Goal: Transaction & Acquisition: Purchase product/service

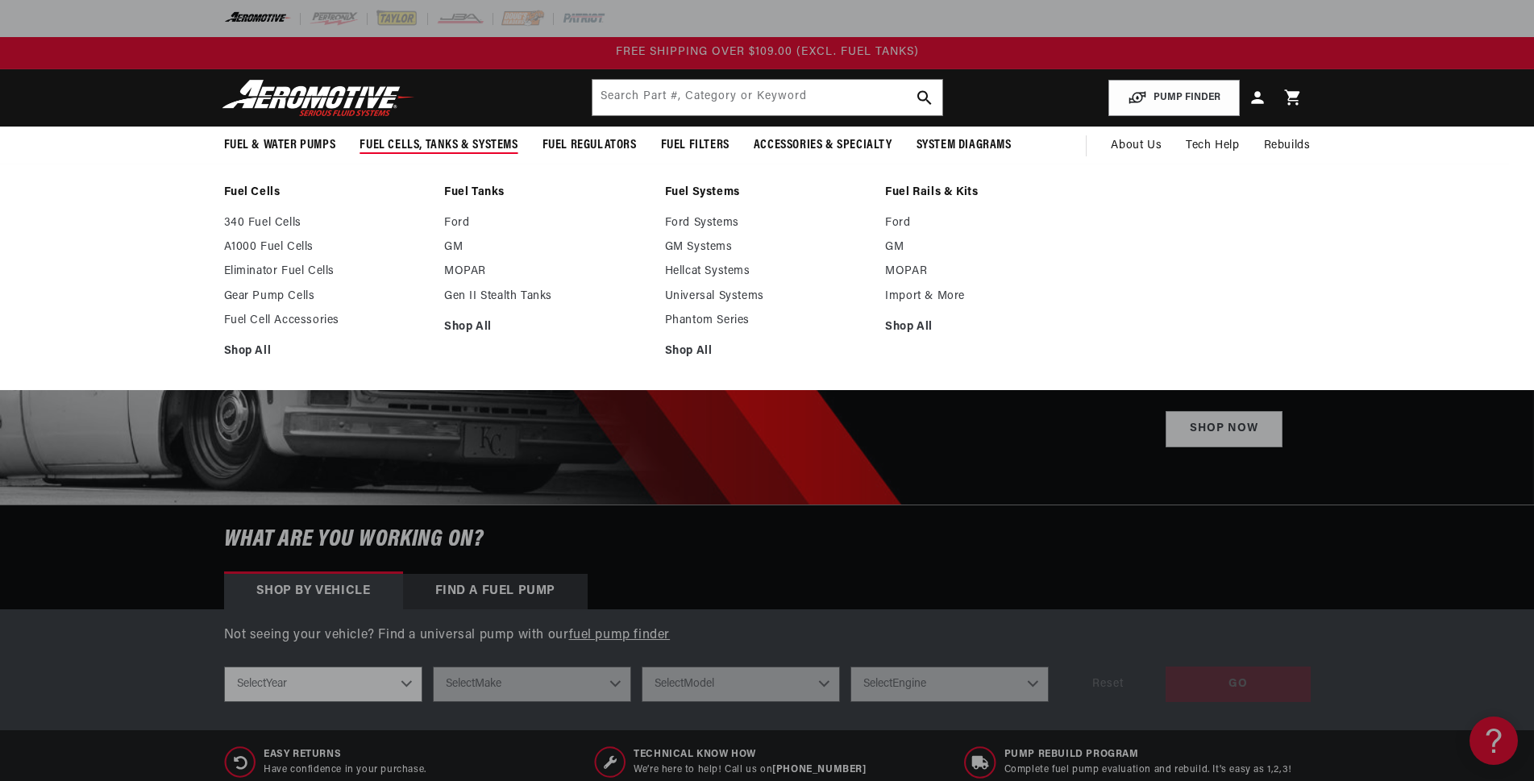
click at [398, 140] on span "Fuel Cells, Tanks & Systems" at bounding box center [438, 145] width 158 height 17
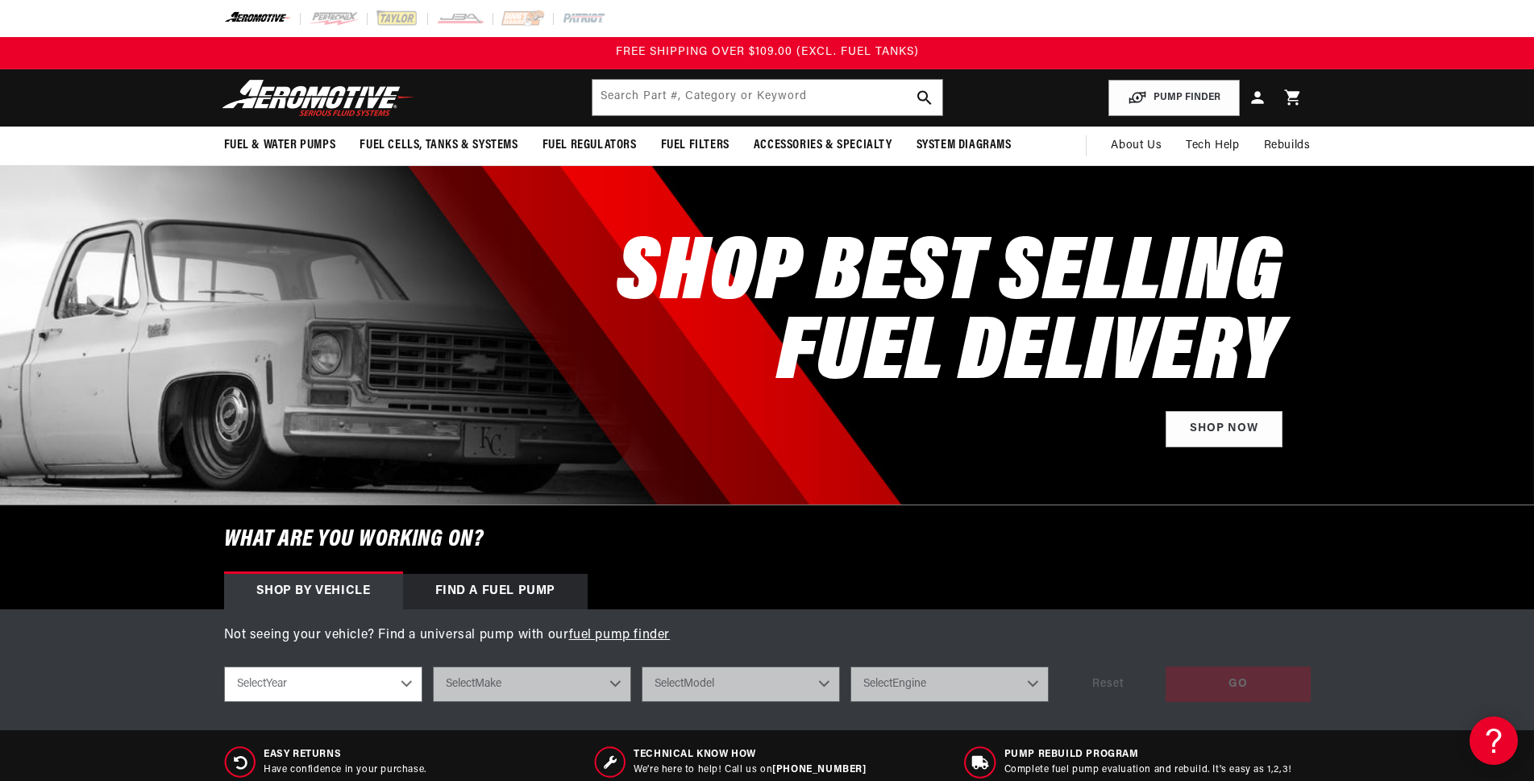
click at [401, 679] on select "Select Year 2023 2022 2021 2020 2019 2018 2017 2016 2015 2014 2013 2012 2011 20…" at bounding box center [323, 683] width 198 height 35
select select "1968"
click at [224, 666] on select "Select Year 2023 2022 2021 2020 2019 2018 2017 2016 2015 2014 2013 2012 2011 20…" at bounding box center [323, 683] width 198 height 35
select select "1968"
click at [562, 676] on select "Select Make Buick Chevrolet Dodge Ford GMC Oldsmobile Pontiac" at bounding box center [532, 683] width 198 height 35
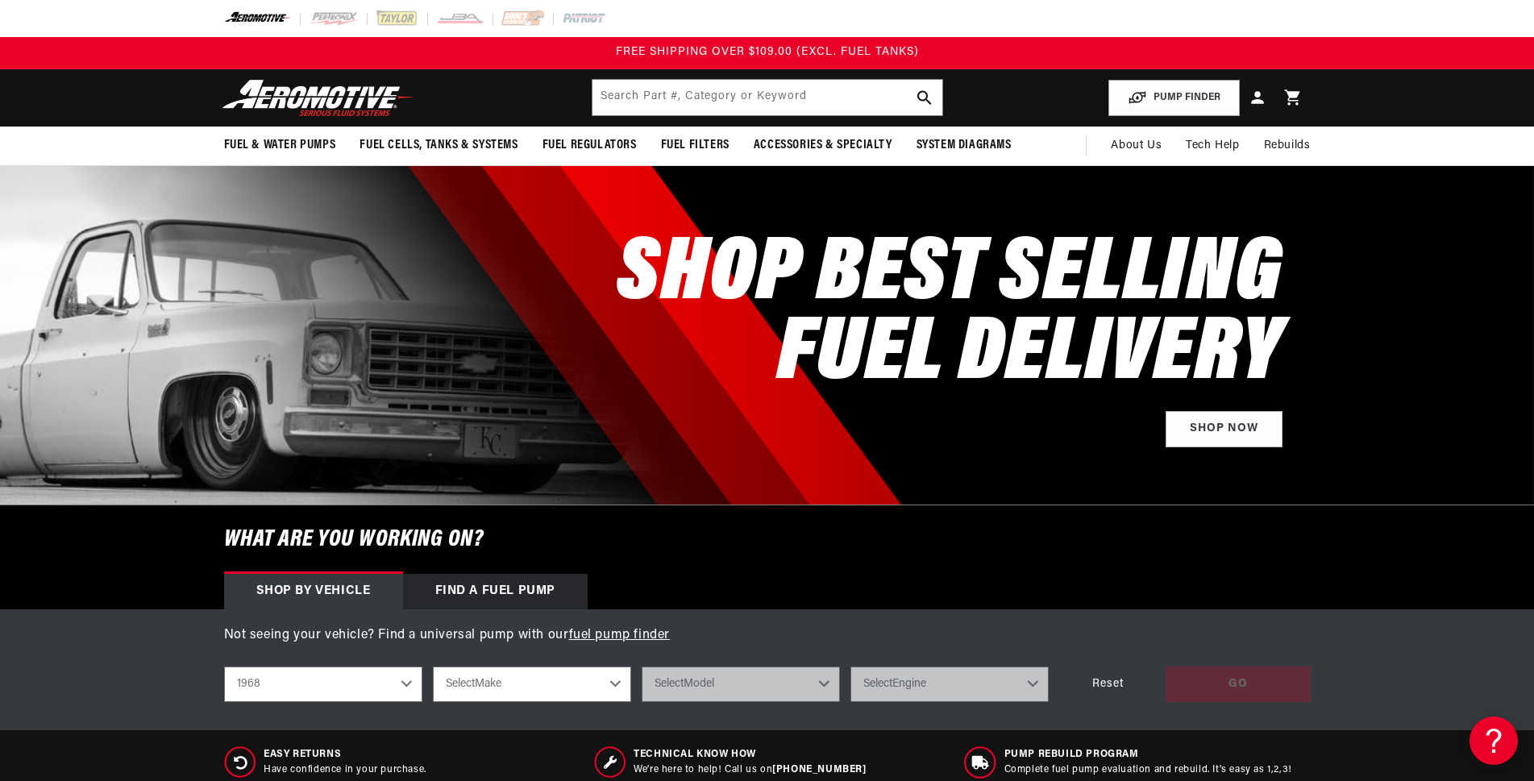
select select "Chevrolet"
click at [433, 666] on select "Select Make Buick Chevrolet Dodge Ford GMC Oldsmobile Pontiac" at bounding box center [532, 683] width 198 height 35
select select "Chevrolet"
click at [725, 680] on select "Select Model C10 Pickup C20 Pickup Camaro Chevelle Chevy II Corvette K10 Pickup…" at bounding box center [740, 683] width 198 height 35
select select "Camaro"
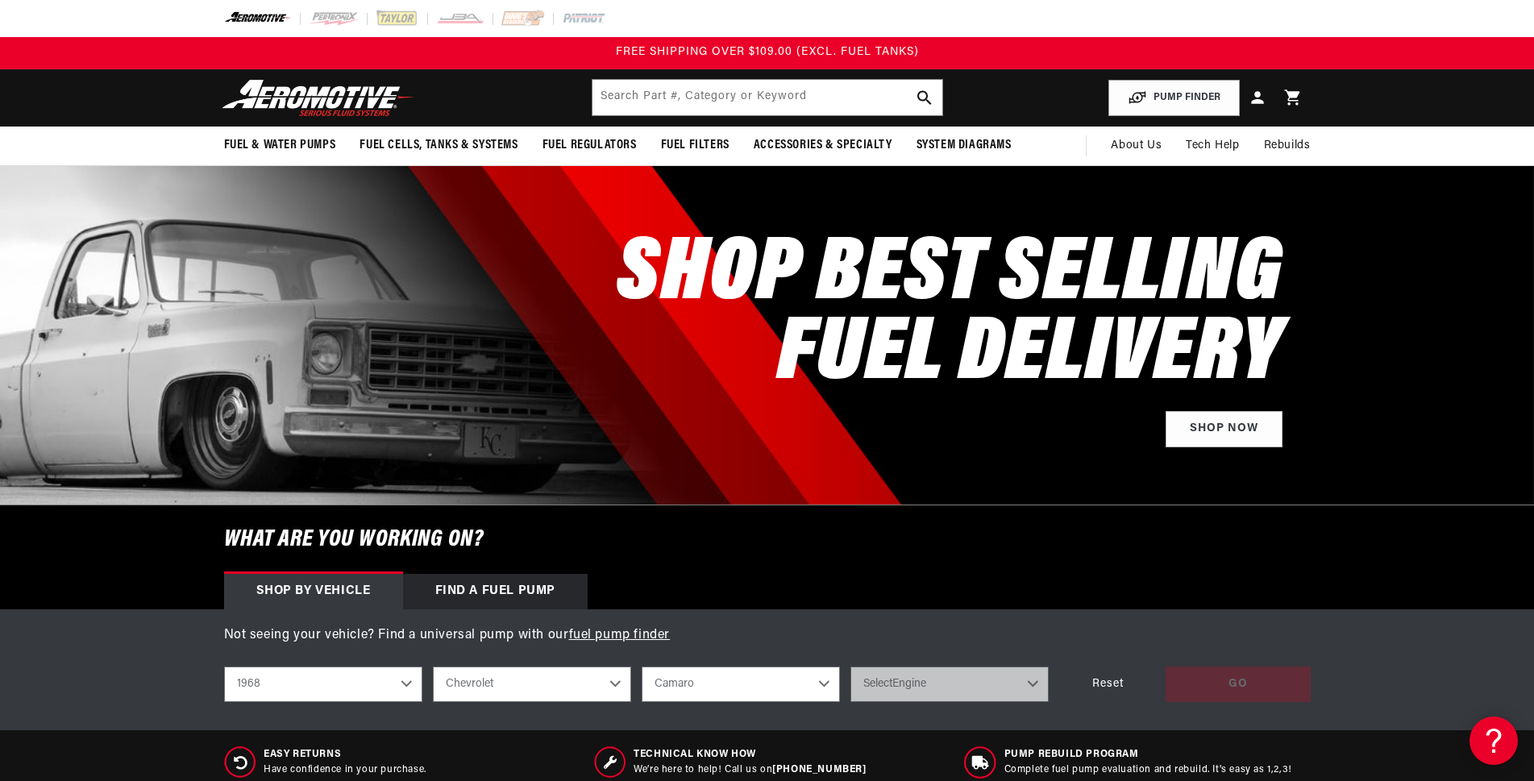
click at [641, 666] on select "Select Model C10 Pickup C20 Pickup Camaro Chevelle Chevy II Corvette K10 Pickup…" at bounding box center [740, 683] width 198 height 35
select select "Camaro"
click at [894, 675] on select "Select Engine 3.8L 4.1L 4.9L 5.3L 5.4L 5.7L 6.5L" at bounding box center [949, 683] width 198 height 35
select select "6.5L"
click at [850, 666] on select "Select Engine 3.8L 4.1L 4.9L 5.3L 5.4L 5.7L 6.5L" at bounding box center [949, 683] width 198 height 35
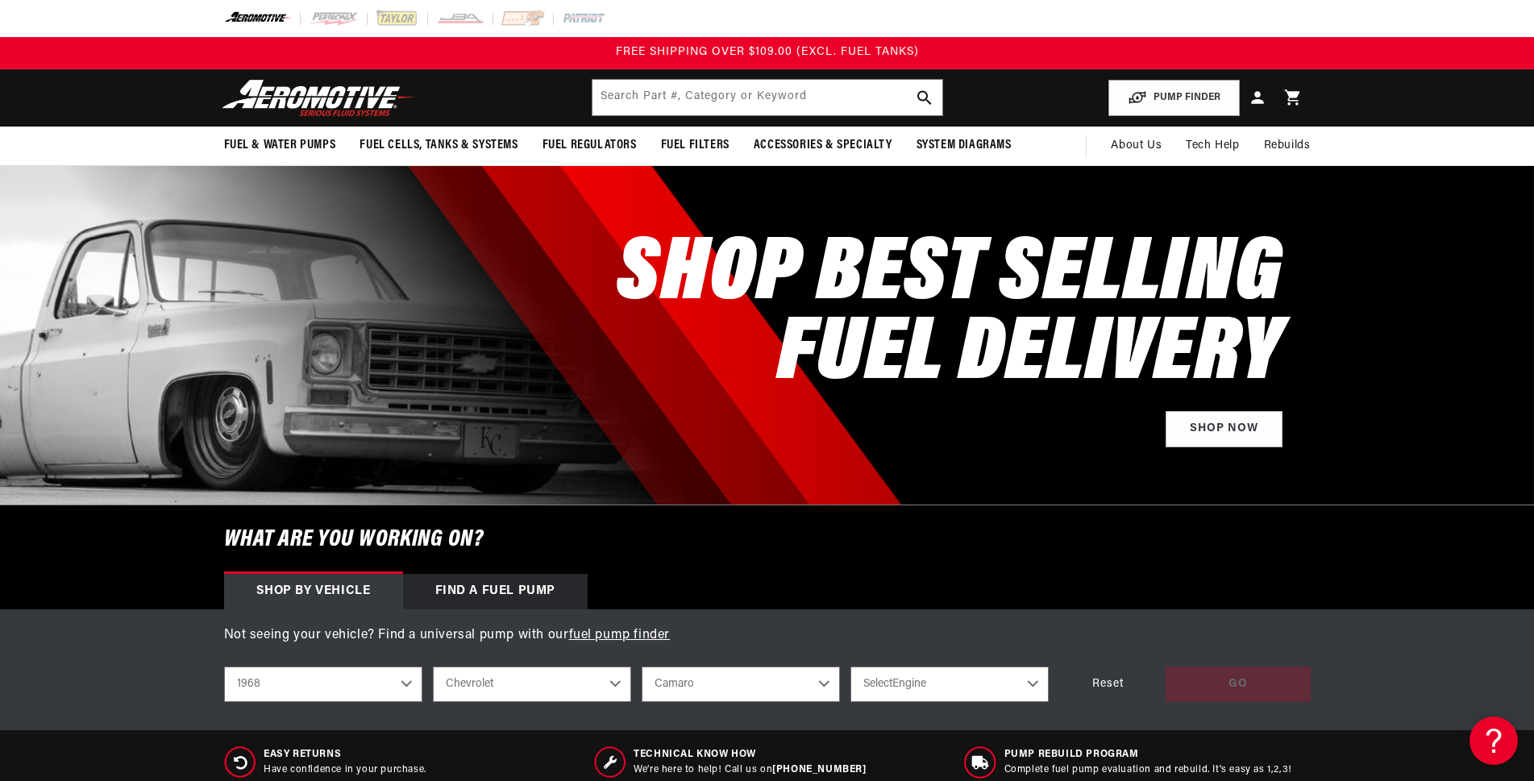
select select "6.5L"
click at [1233, 683] on div "GO" at bounding box center [1237, 684] width 145 height 36
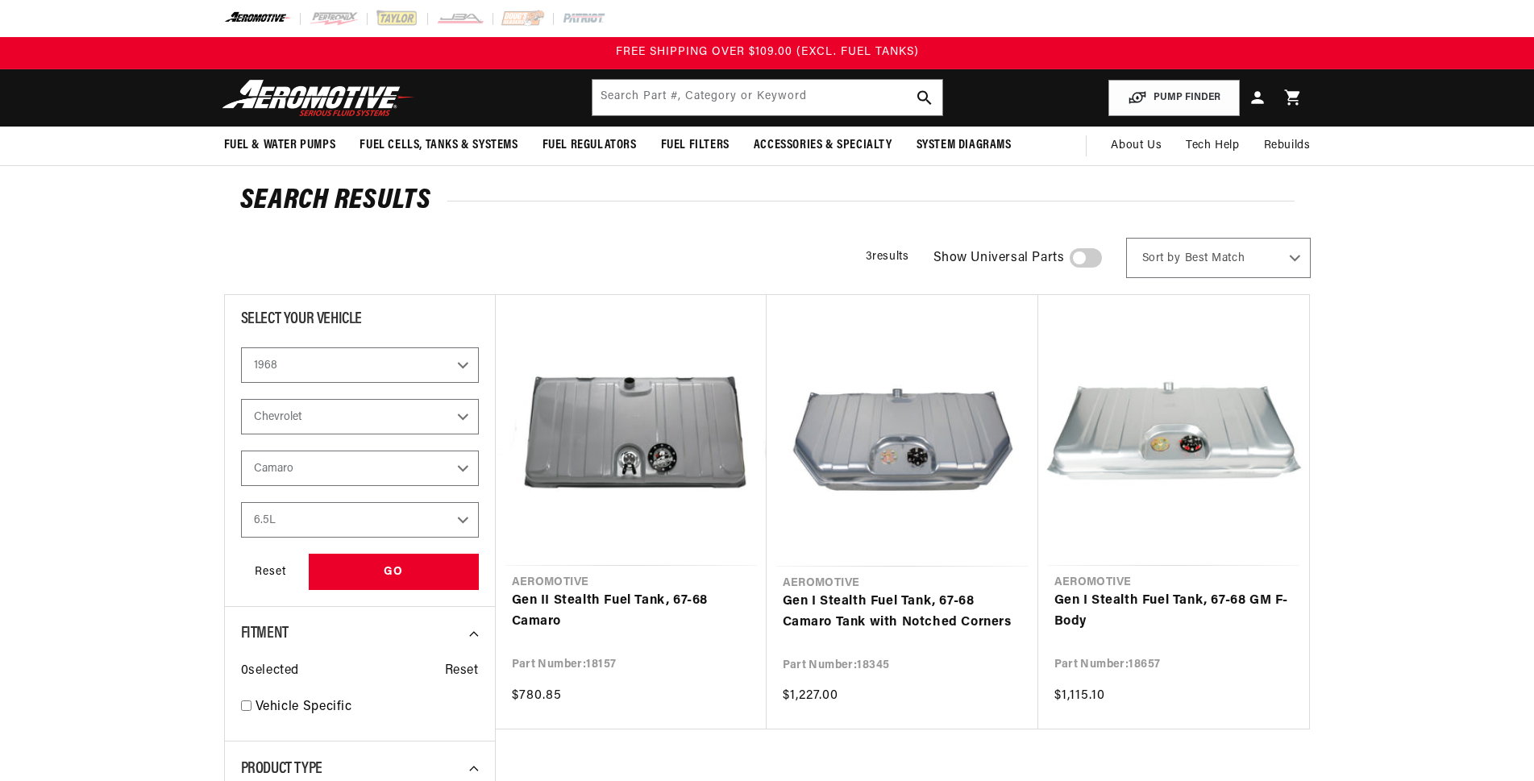
select select "1968"
select select "Chevrolet"
select select "Camaro"
select select "6.5L"
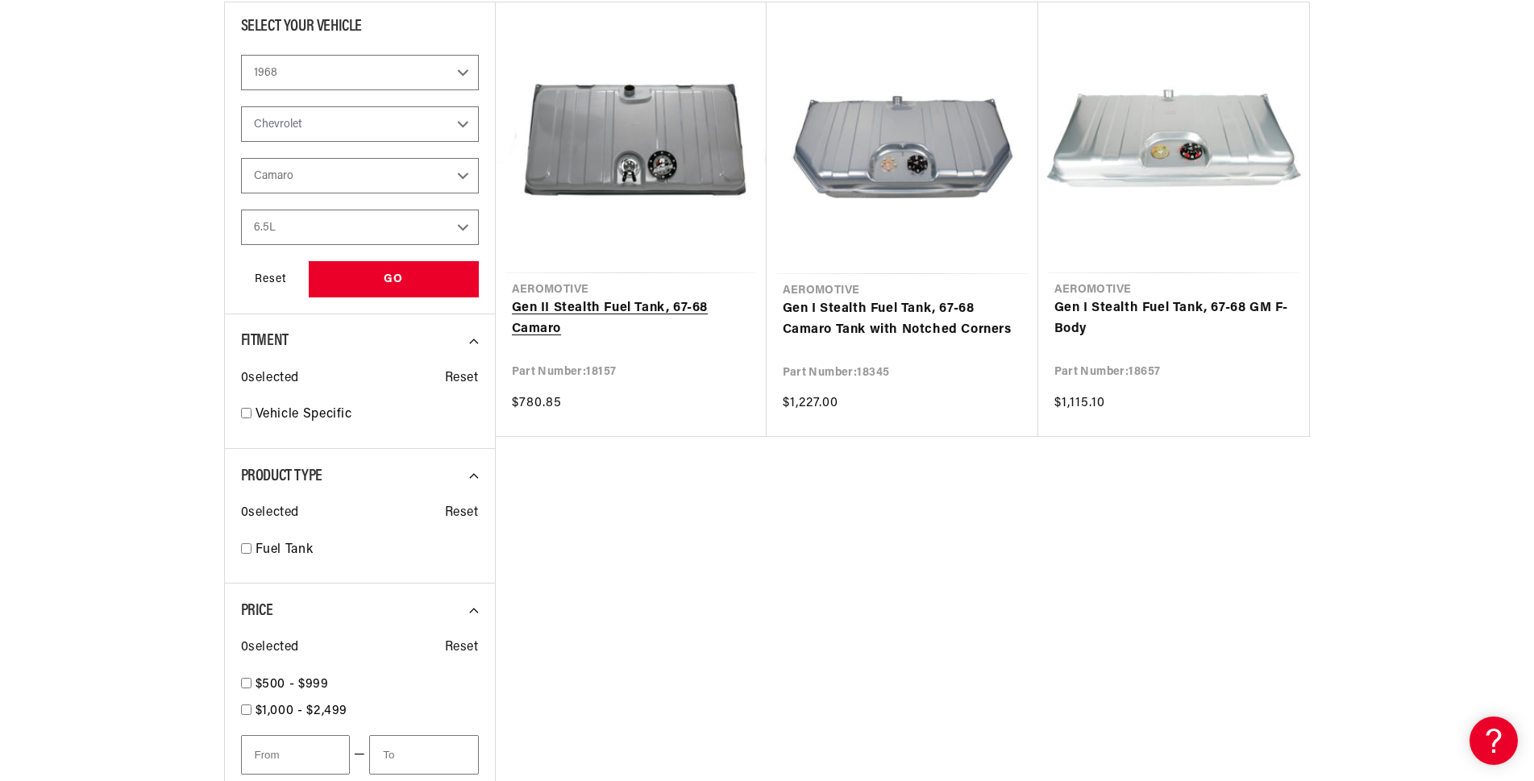
scroll to position [322, 0]
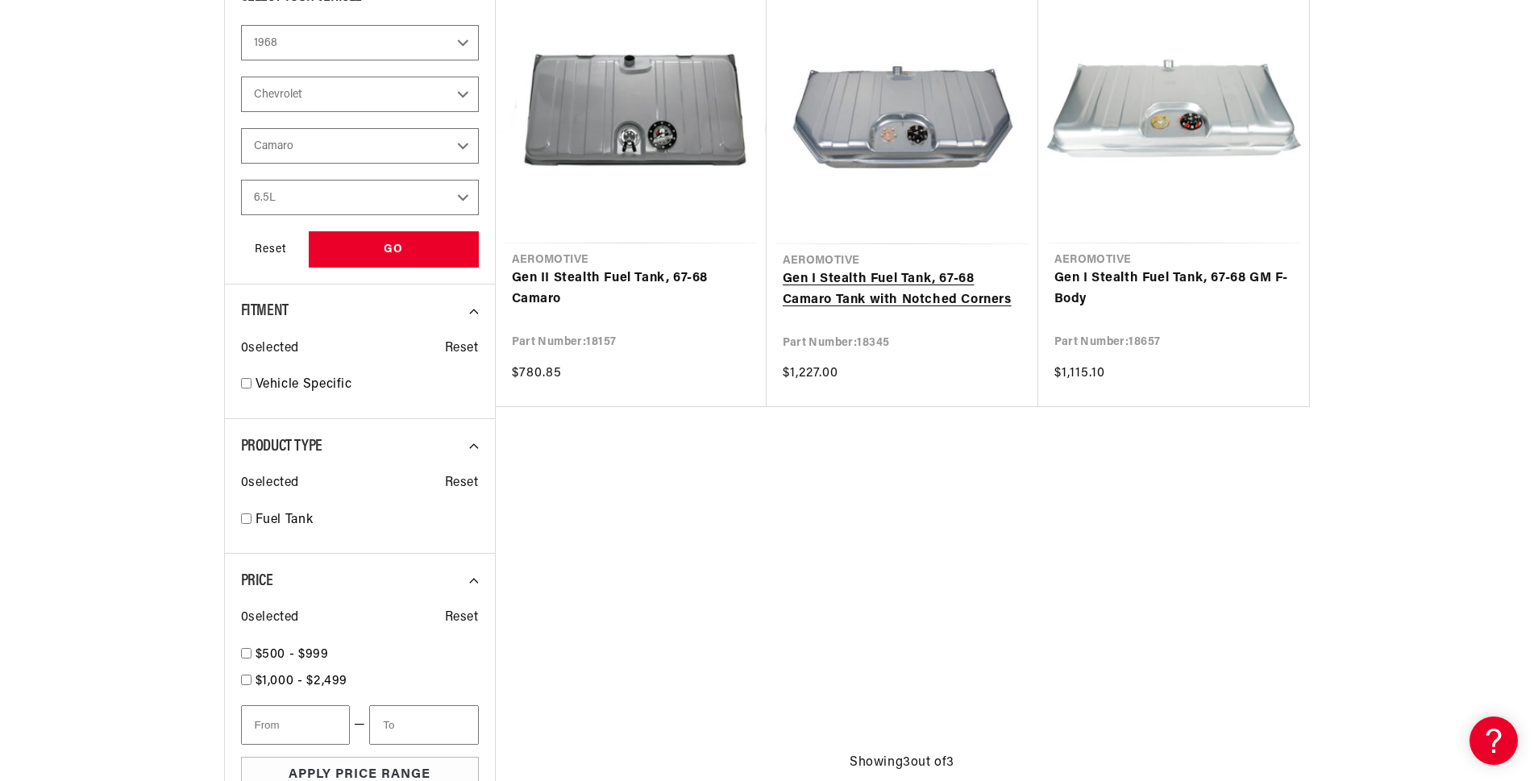
click at [873, 301] on link "Gen I Stealth Fuel Tank, 67-68 Camaro Tank with Notched Corners" at bounding box center [902, 289] width 239 height 41
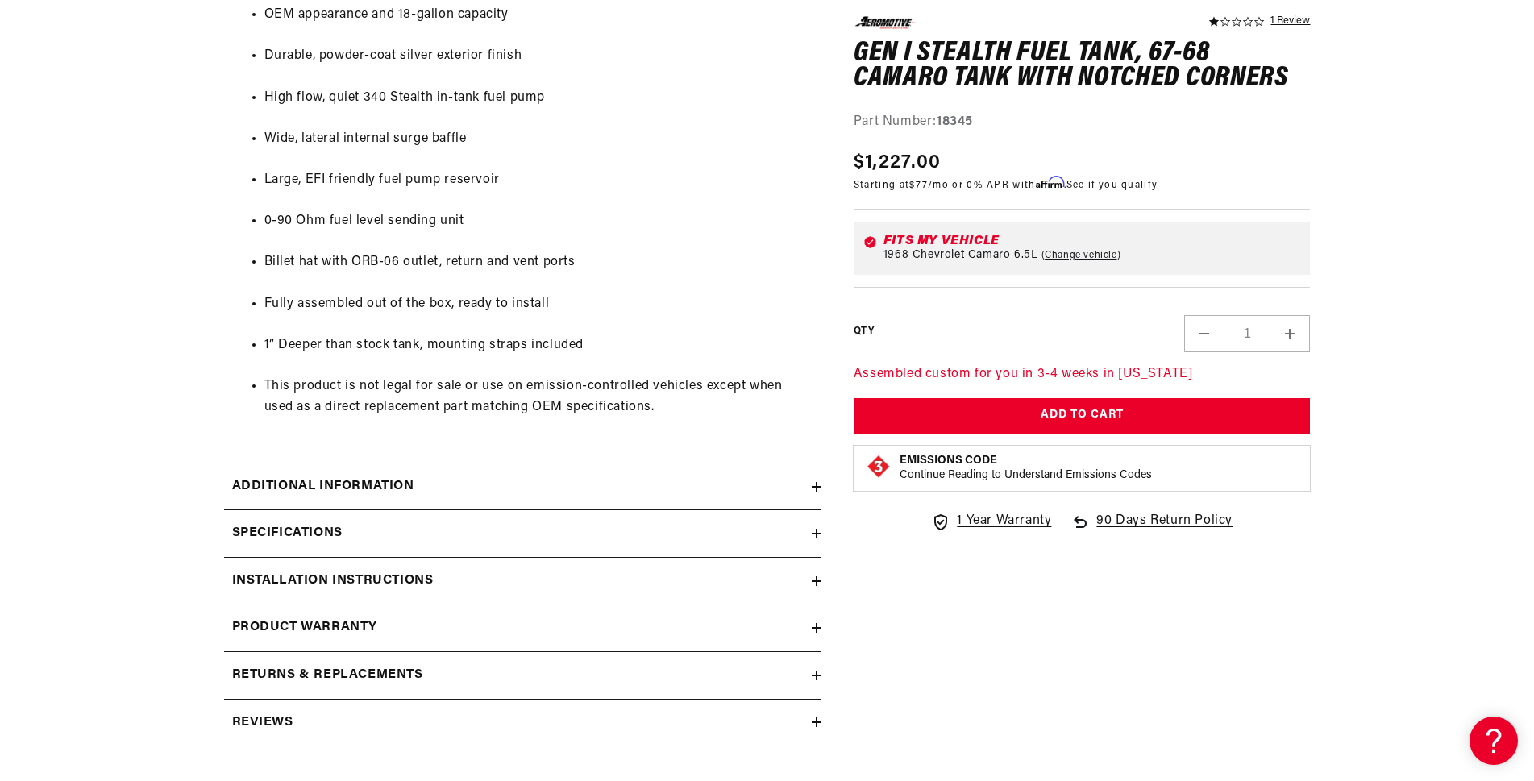
scroll to position [1048, 0]
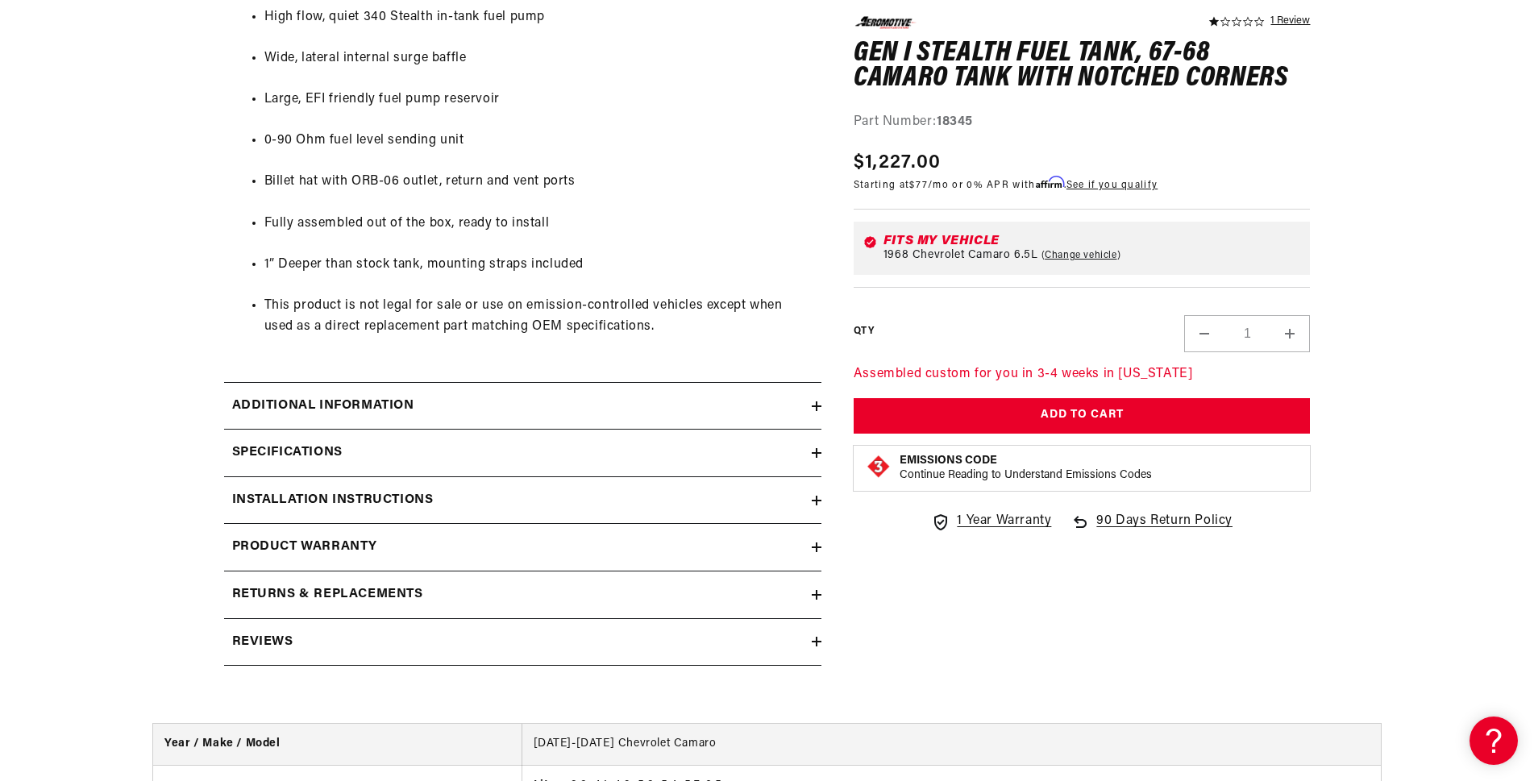
click at [813, 403] on icon at bounding box center [817, 406] width 10 height 10
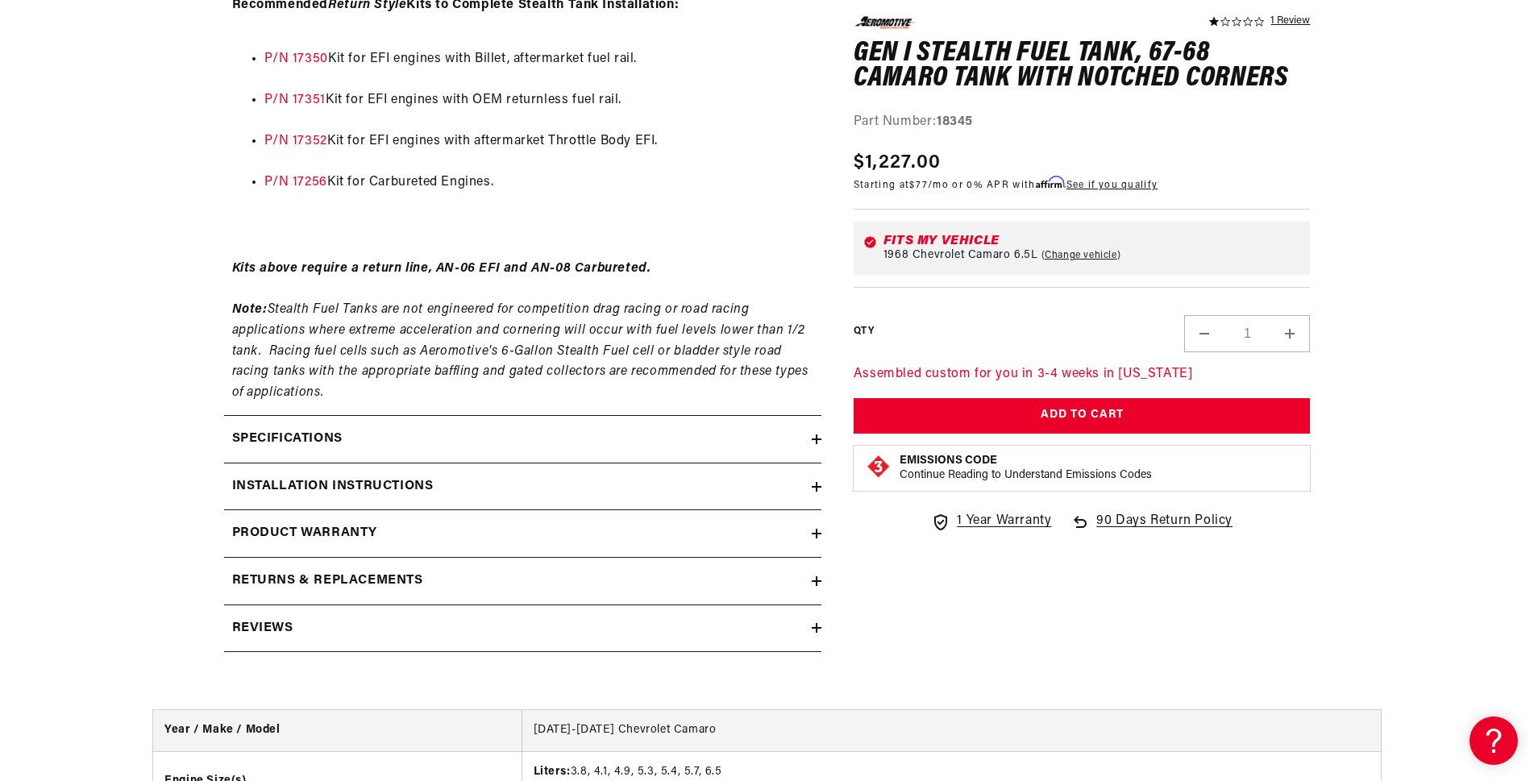
scroll to position [2579, 0]
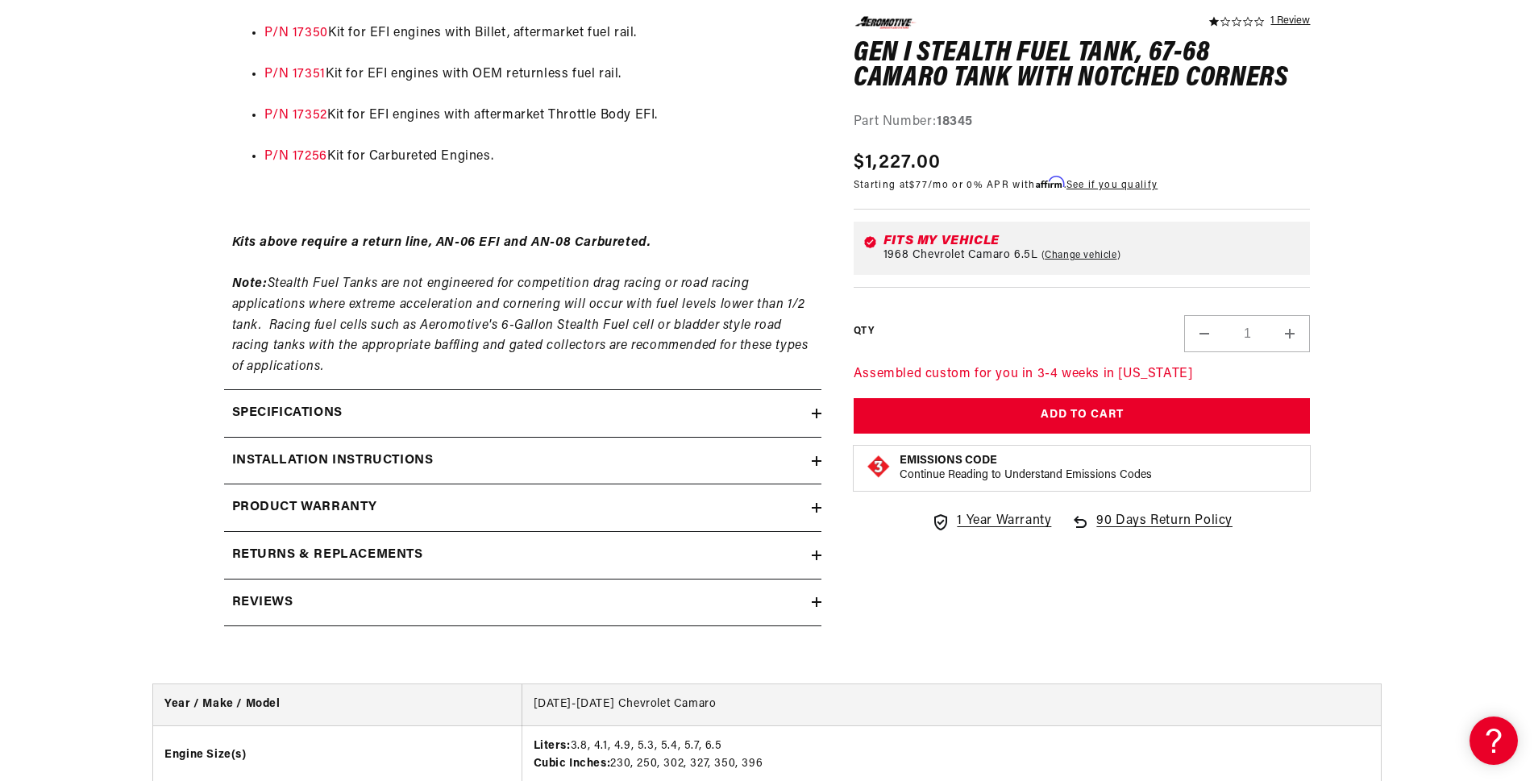
click at [818, 413] on icon at bounding box center [817, 413] width 10 height 0
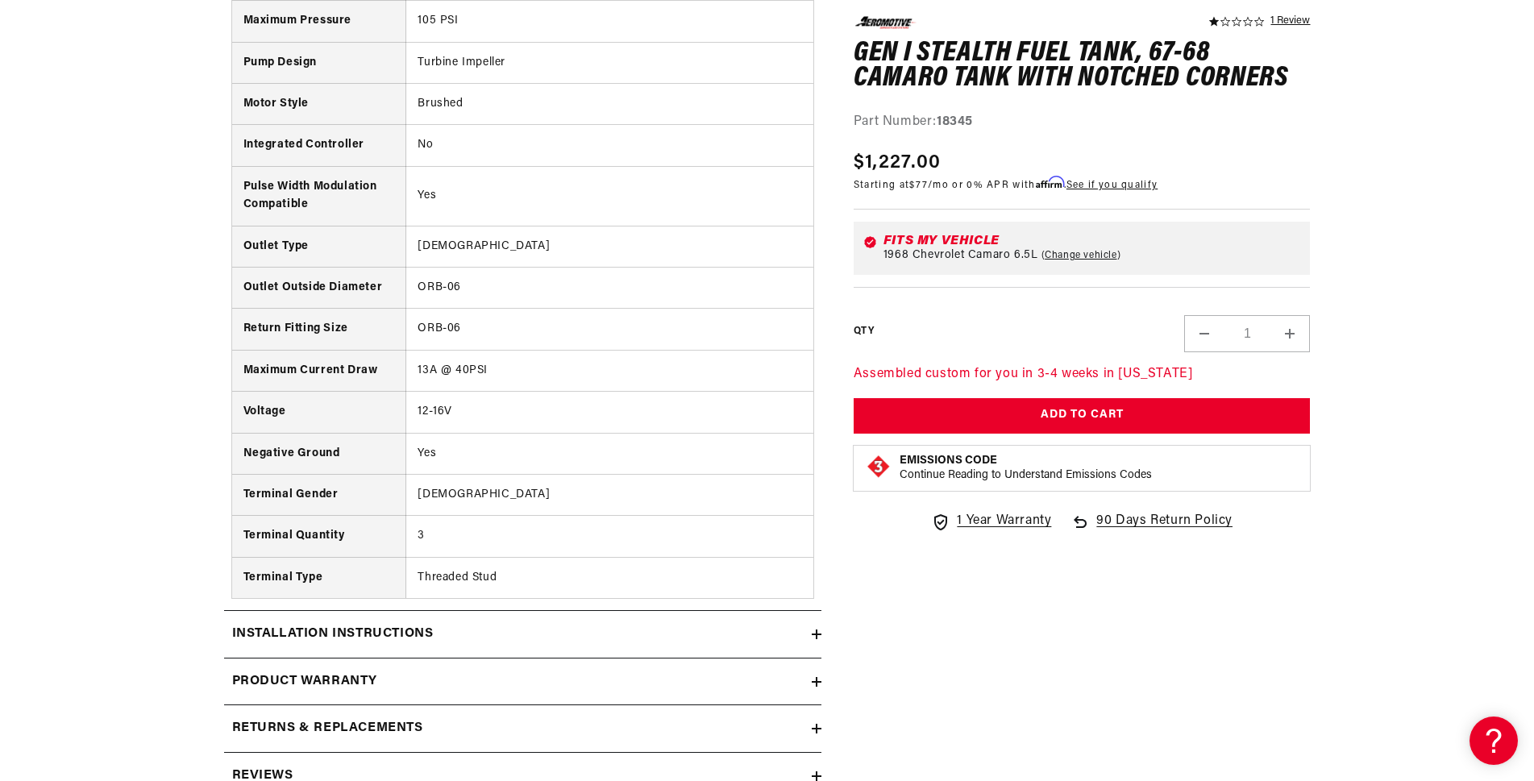
scroll to position [3788, 0]
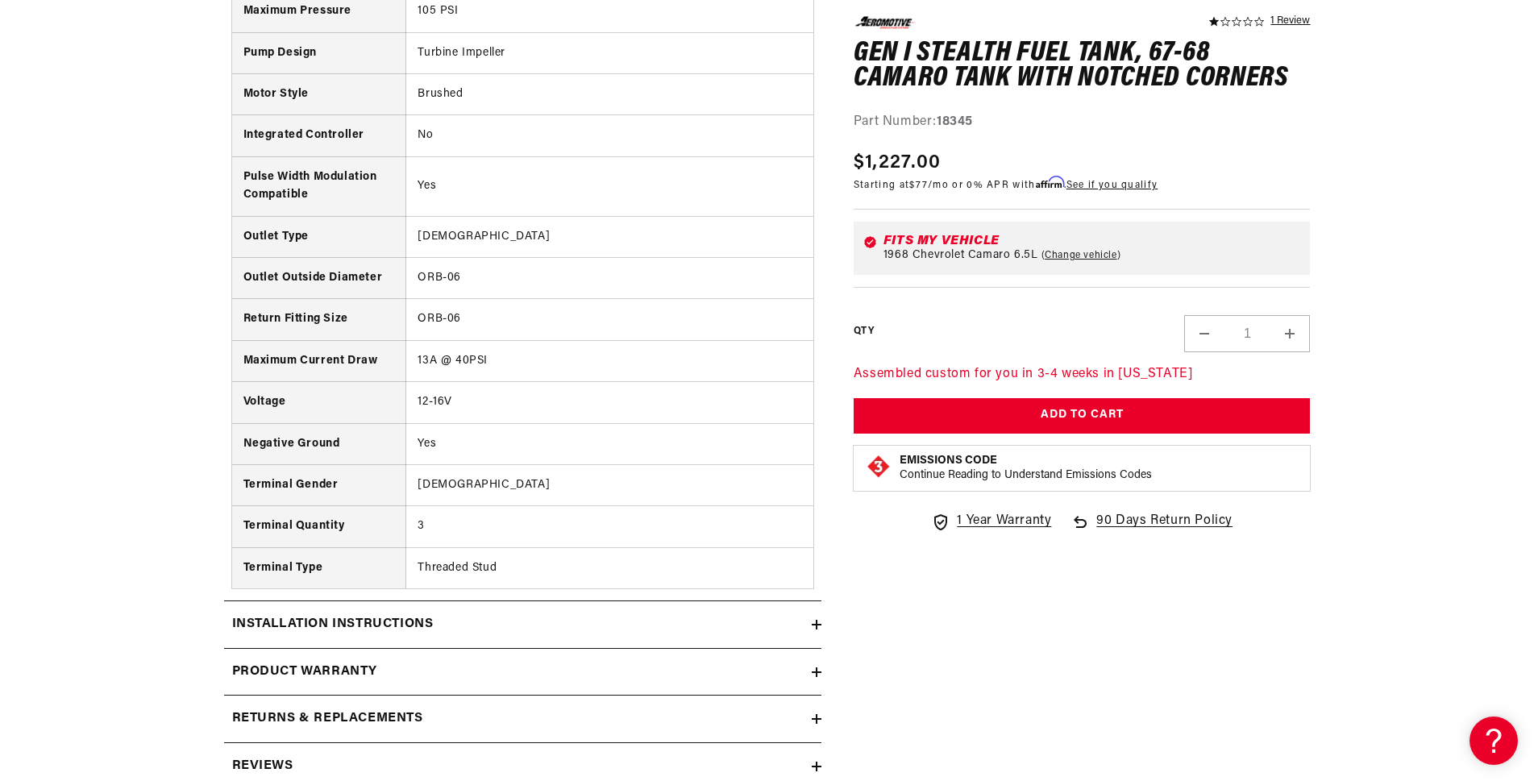
click at [819, 620] on icon at bounding box center [817, 625] width 10 height 10
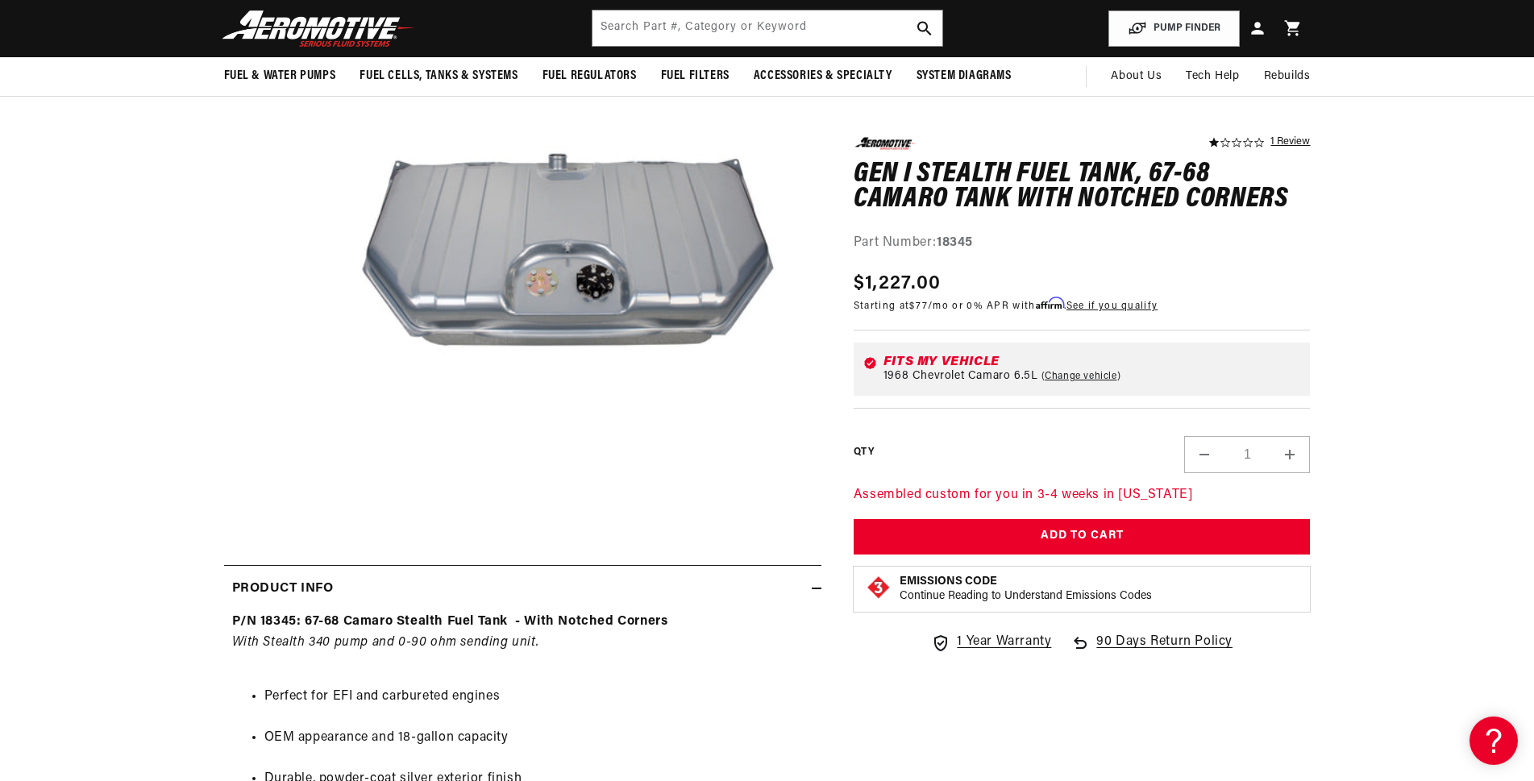
scroll to position [242, 0]
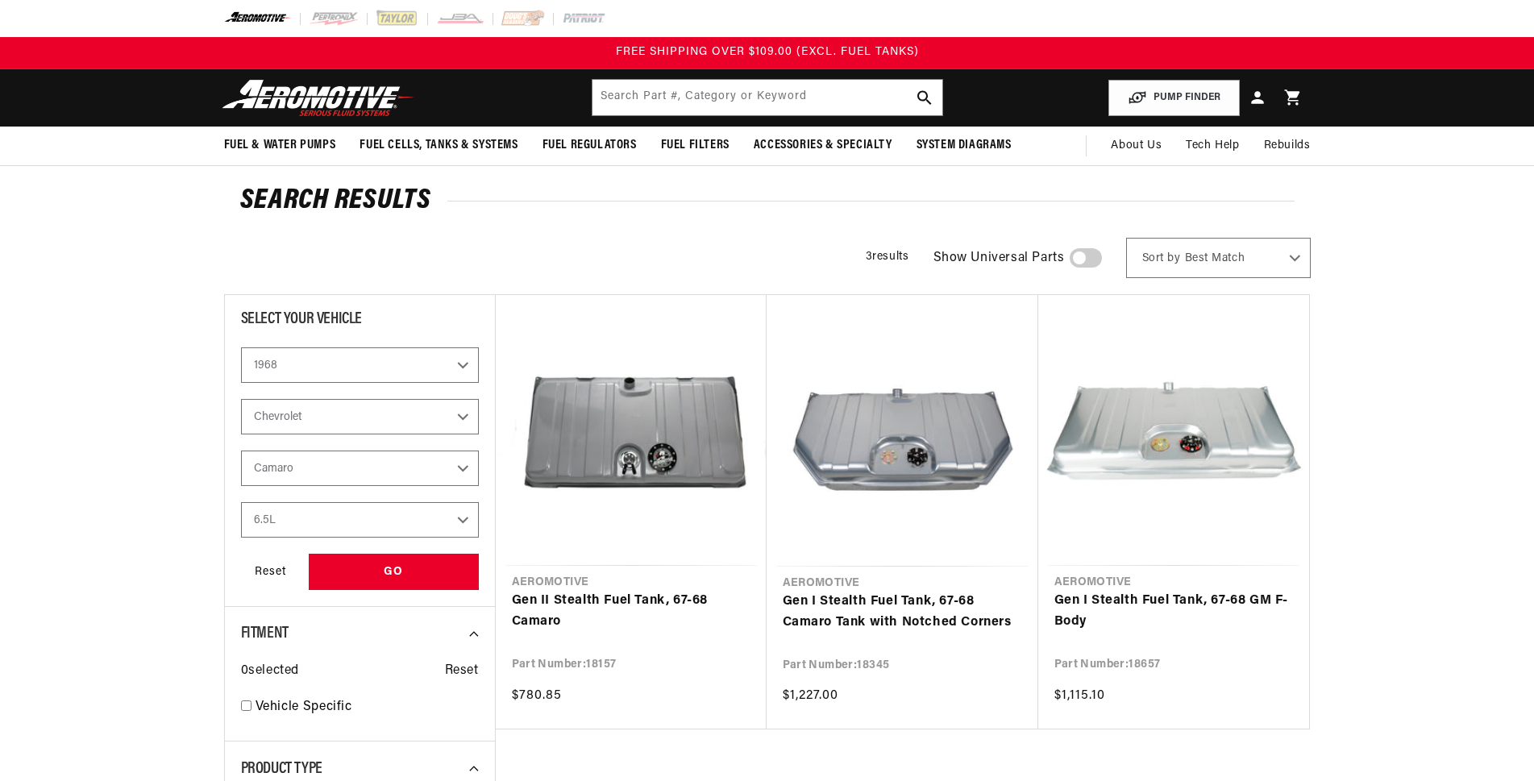
select select "1968"
select select "Chevrolet"
select select "Camaro"
select select "6.5L"
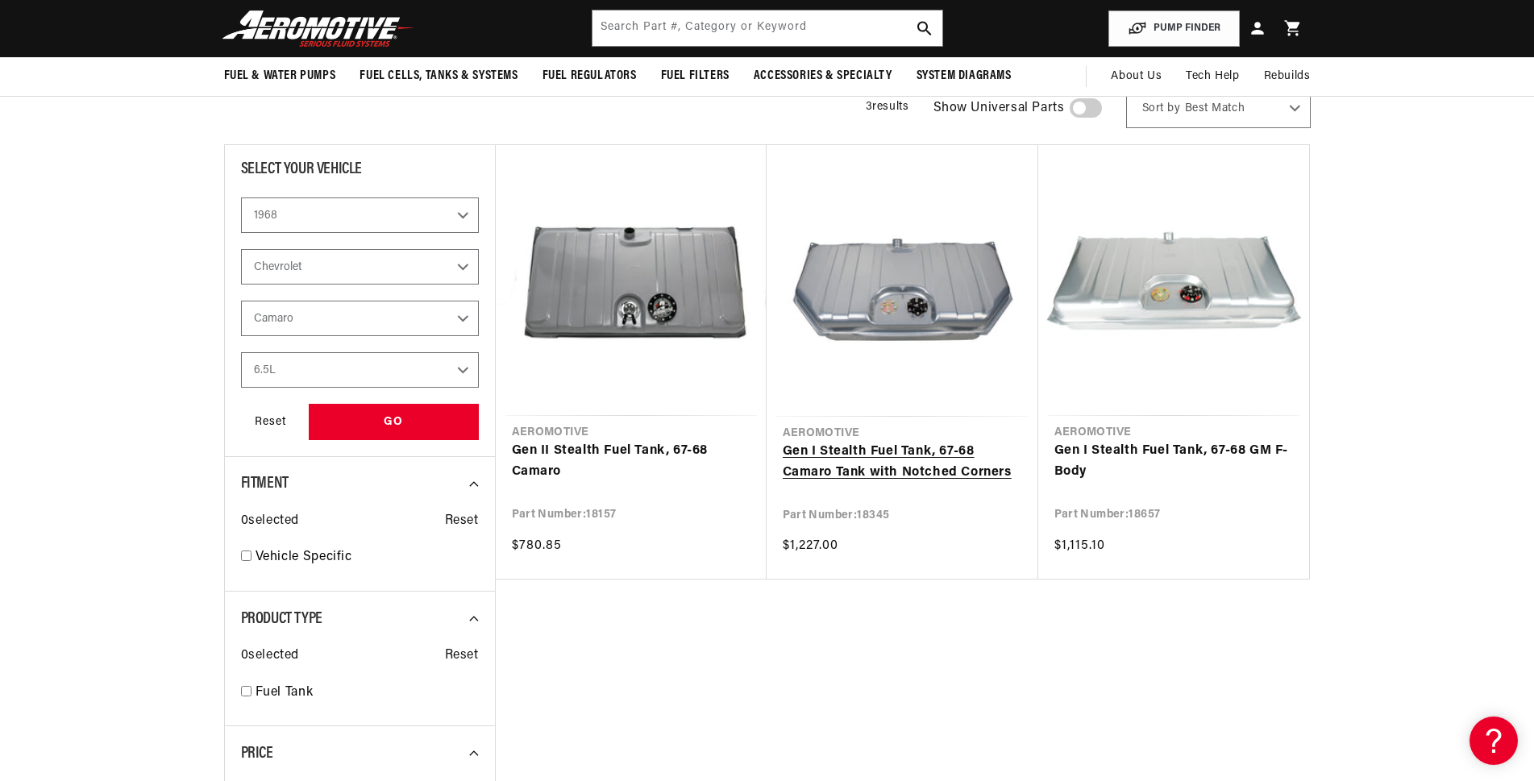
scroll to position [81, 0]
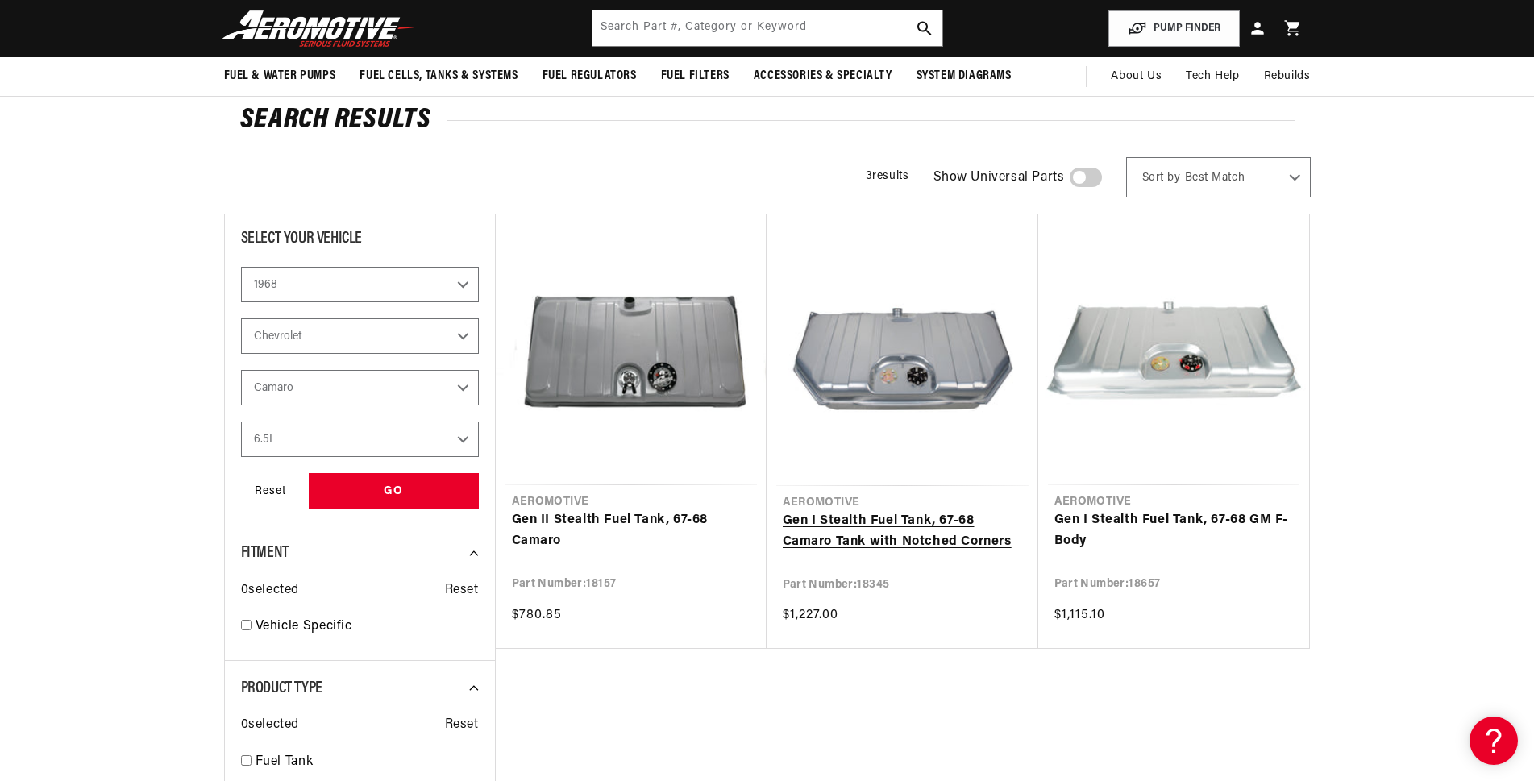
click at [978, 511] on link "Gen I Stealth Fuel Tank, 67-68 Camaro Tank with Notched Corners" at bounding box center [902, 531] width 239 height 41
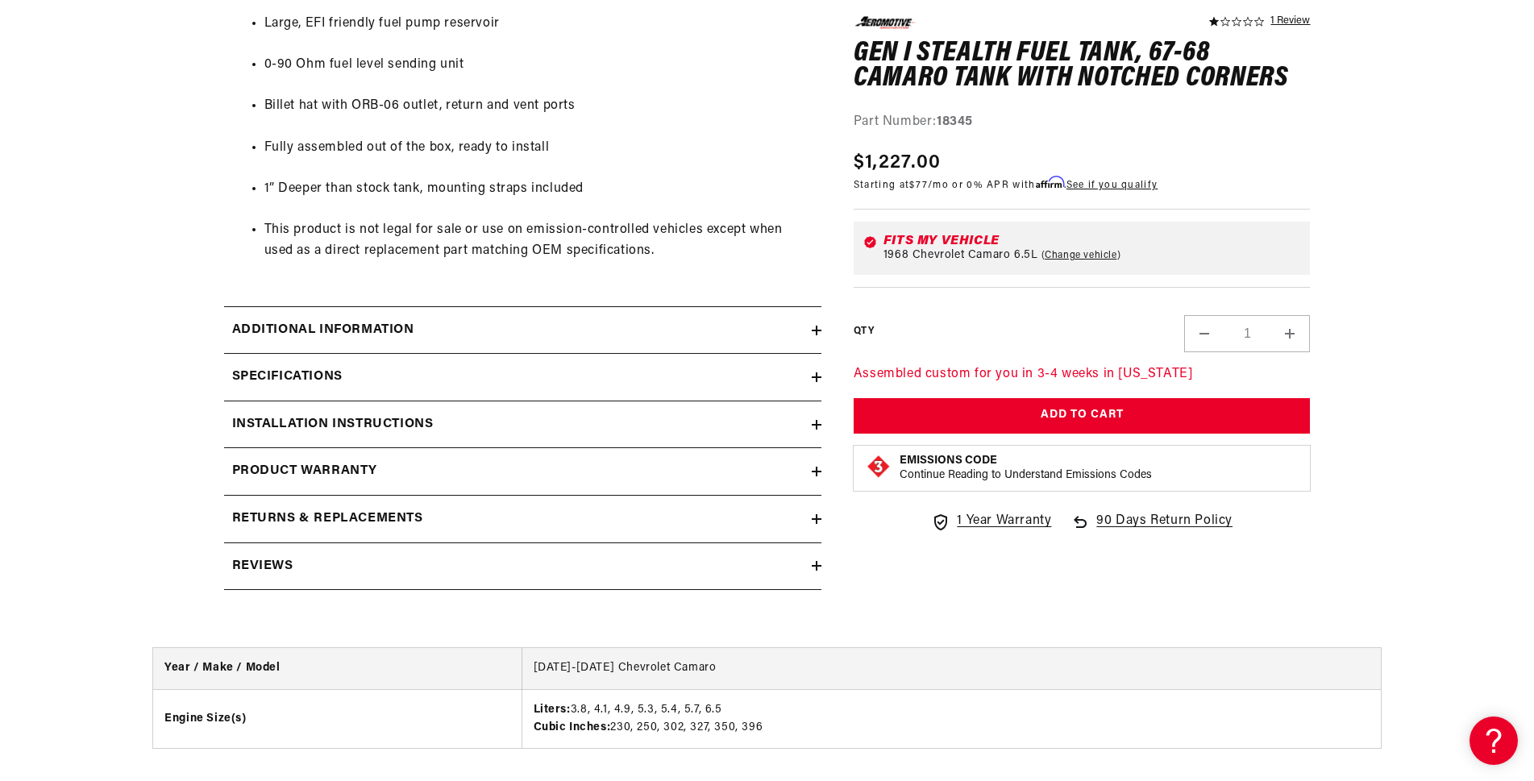
scroll to position [1128, 0]
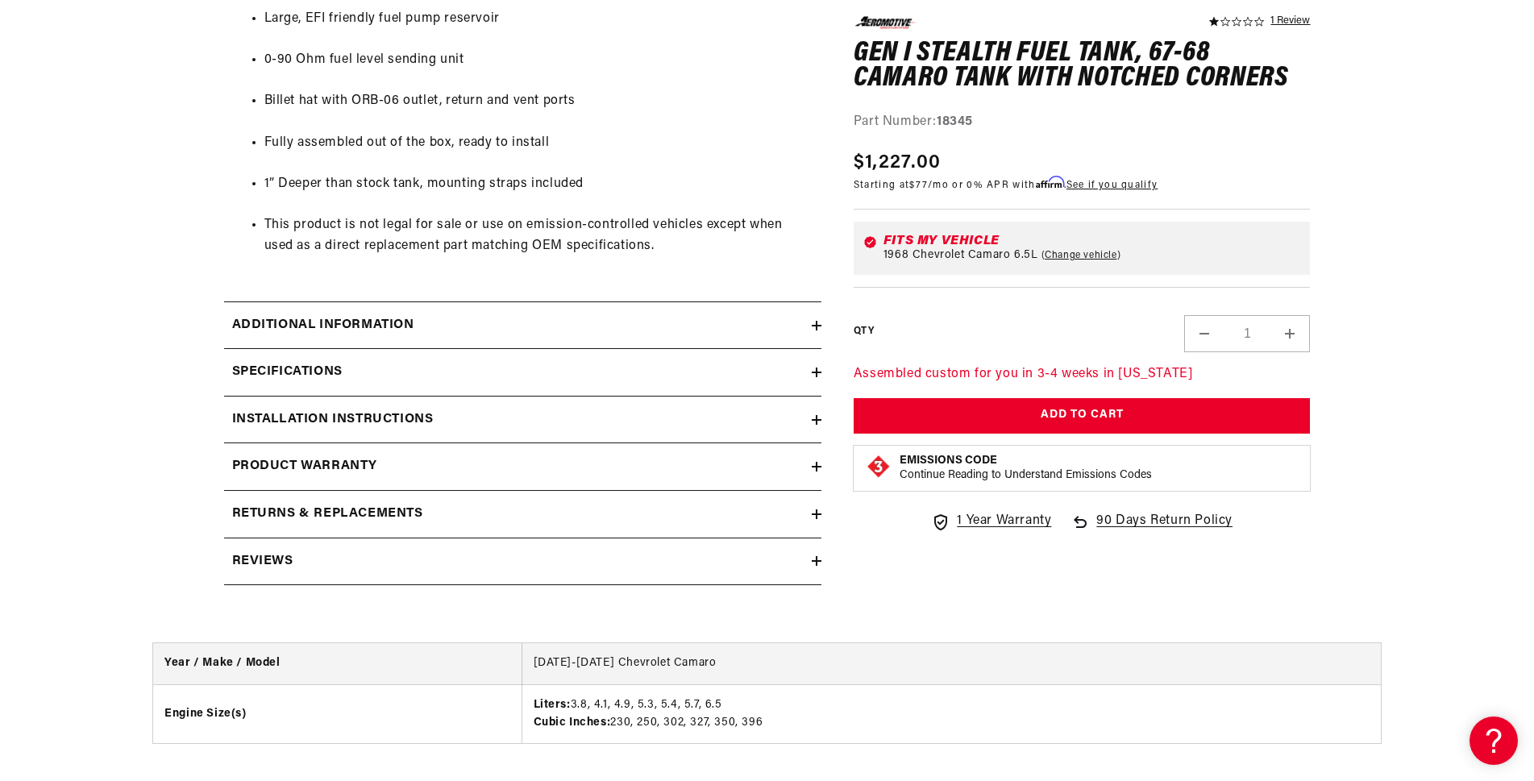
click at [819, 376] on icon at bounding box center [817, 372] width 10 height 10
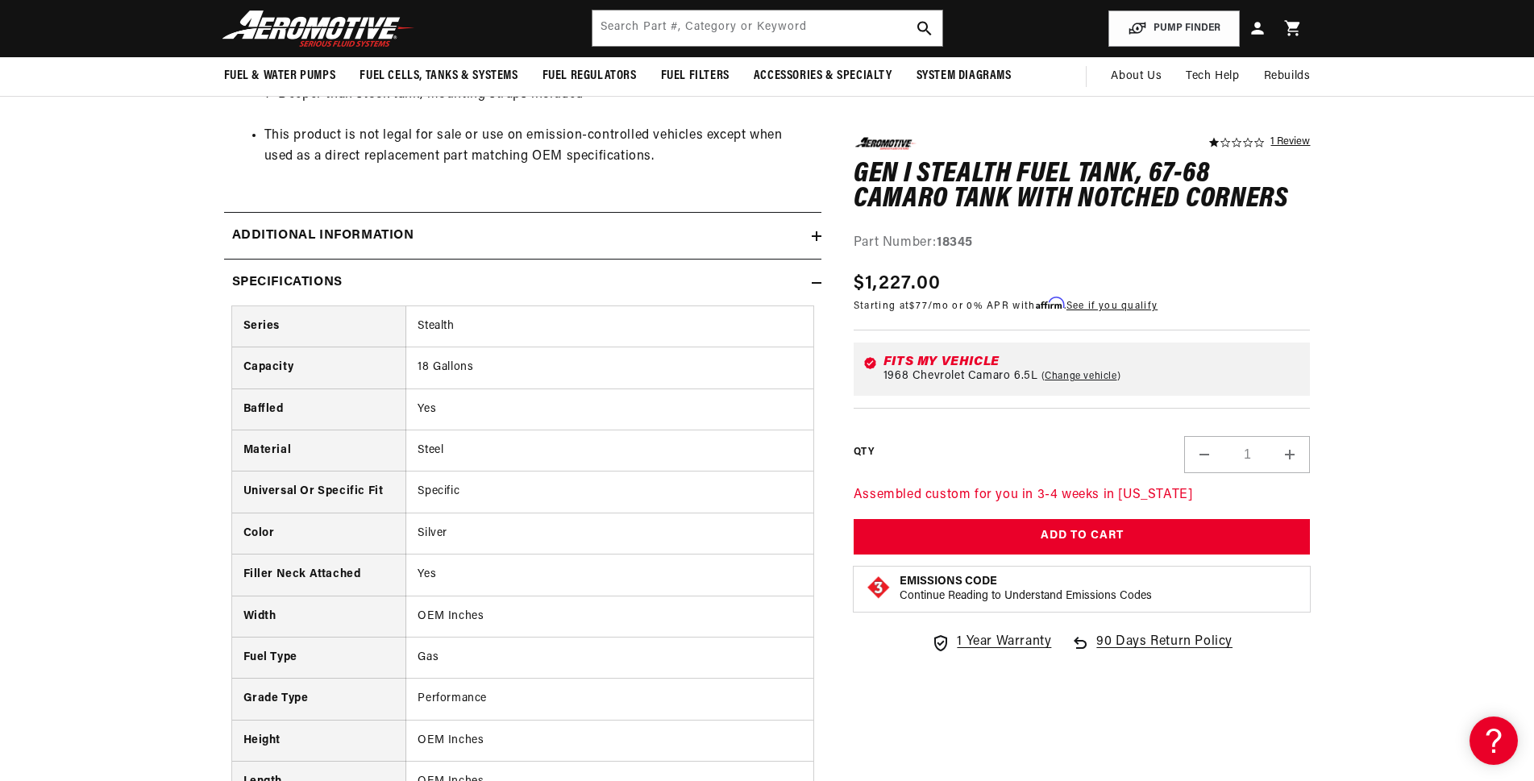
scroll to position [1048, 0]
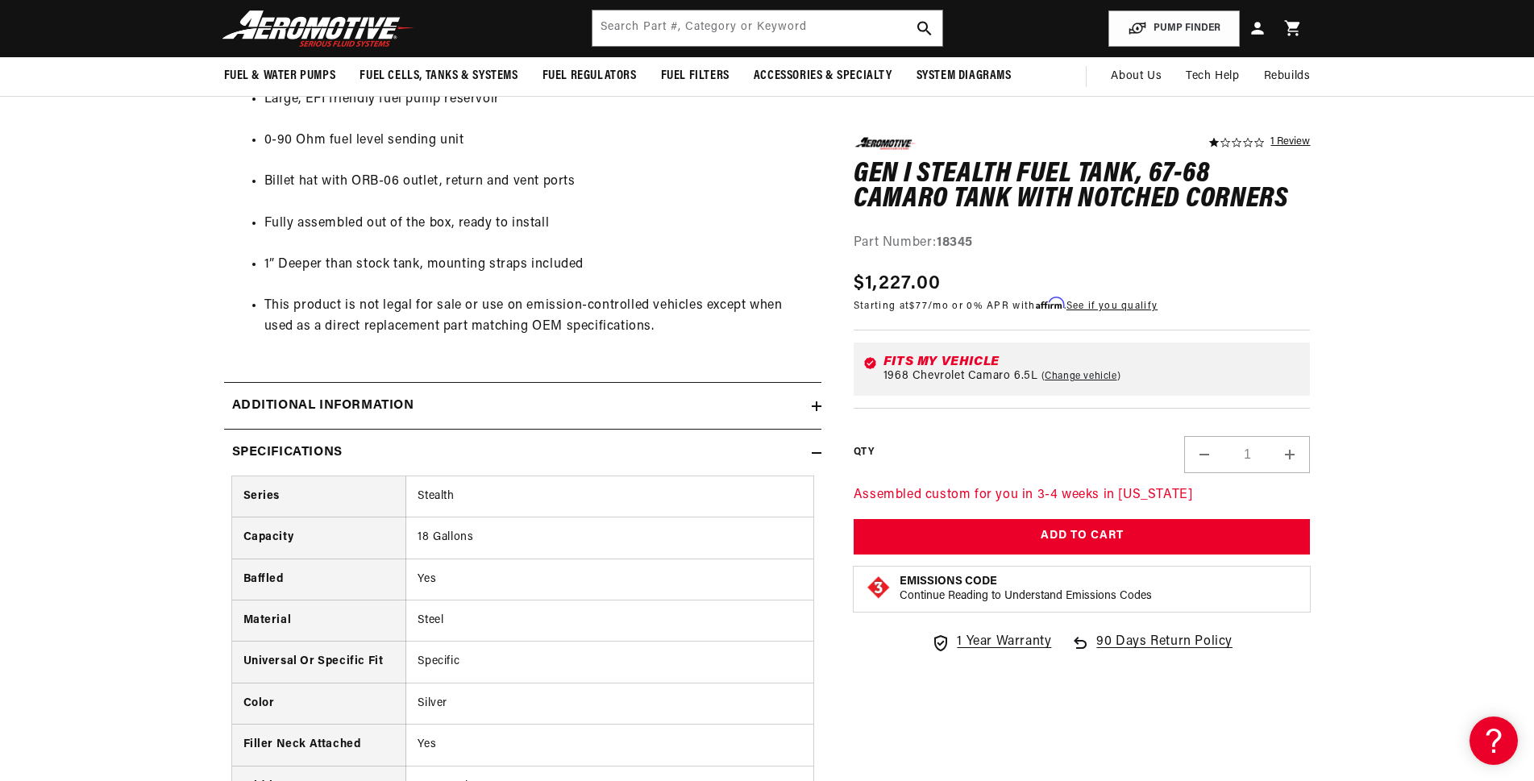
click at [817, 407] on icon at bounding box center [817, 406] width 10 height 10
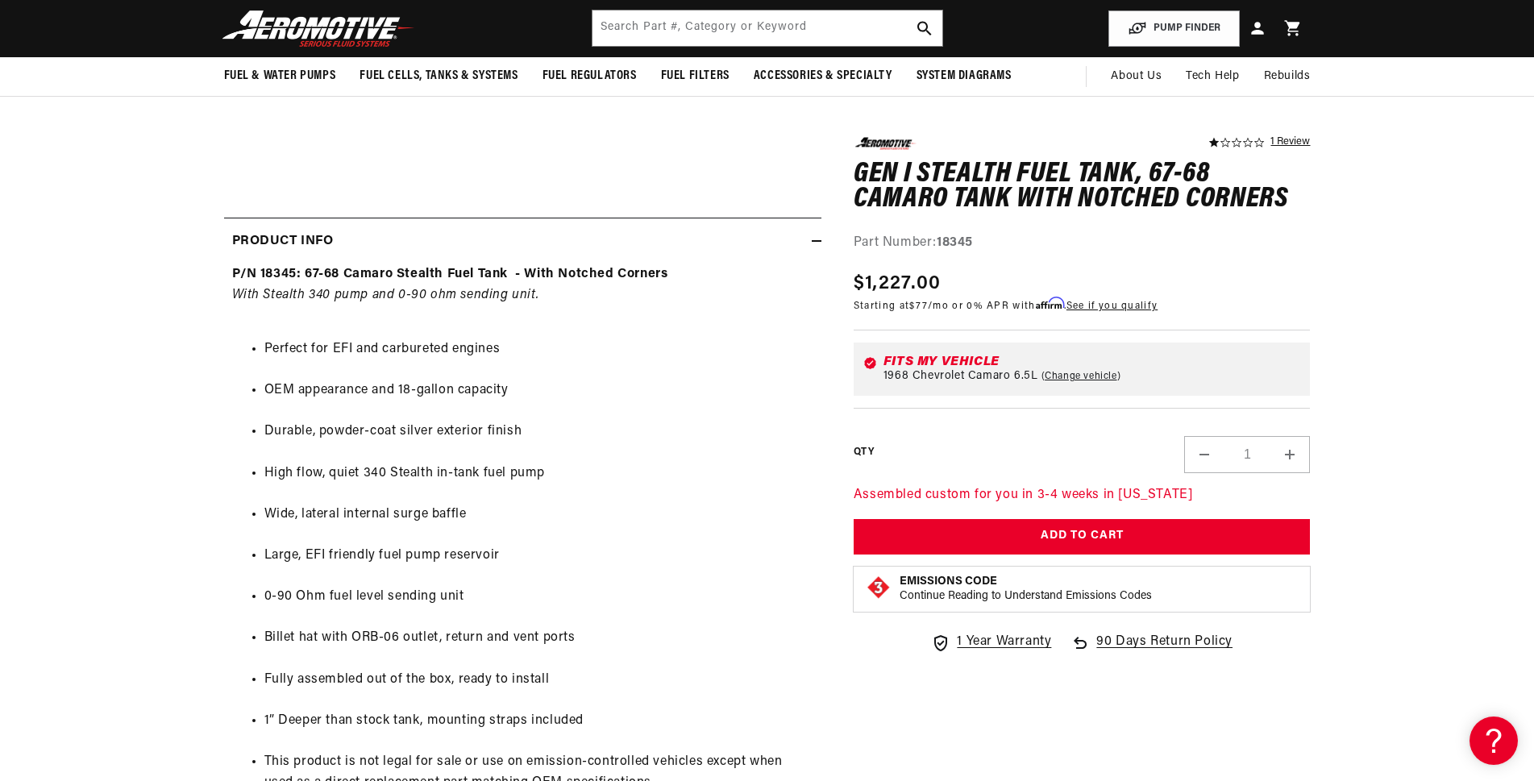
scroll to position [564, 0]
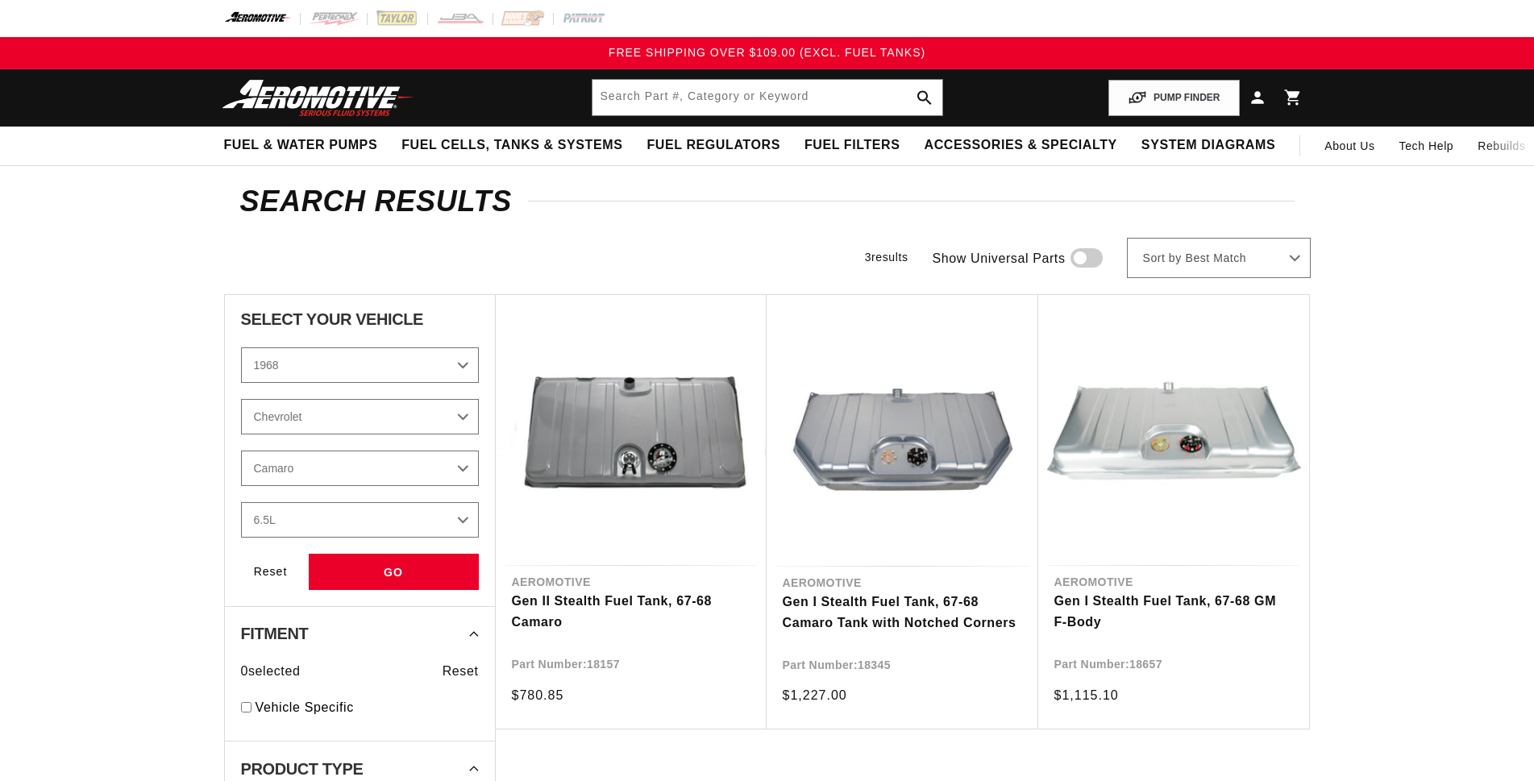
select select "1968"
select select "Chevrolet"
select select "Camaro"
select select "6.5L"
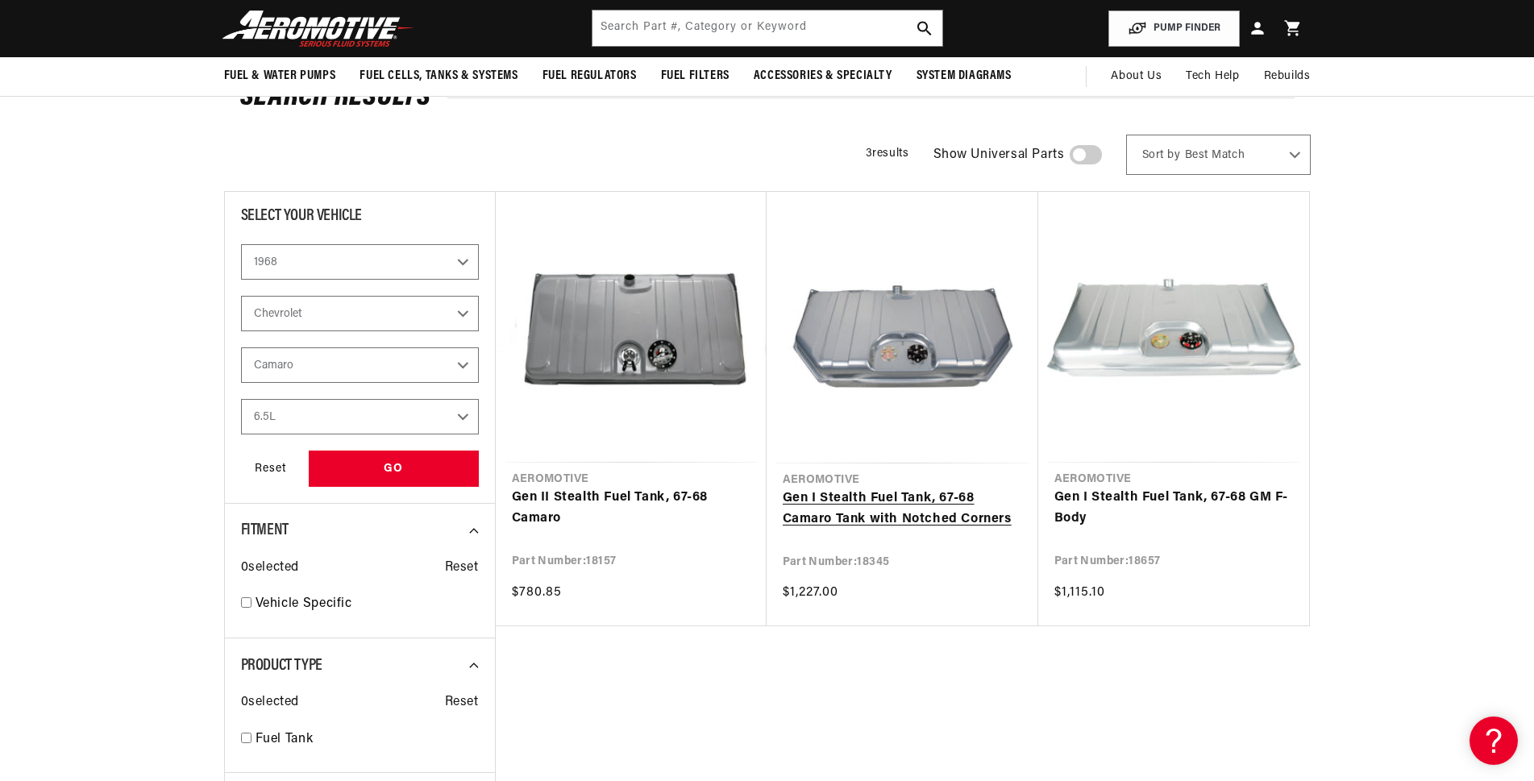
scroll to position [81, 0]
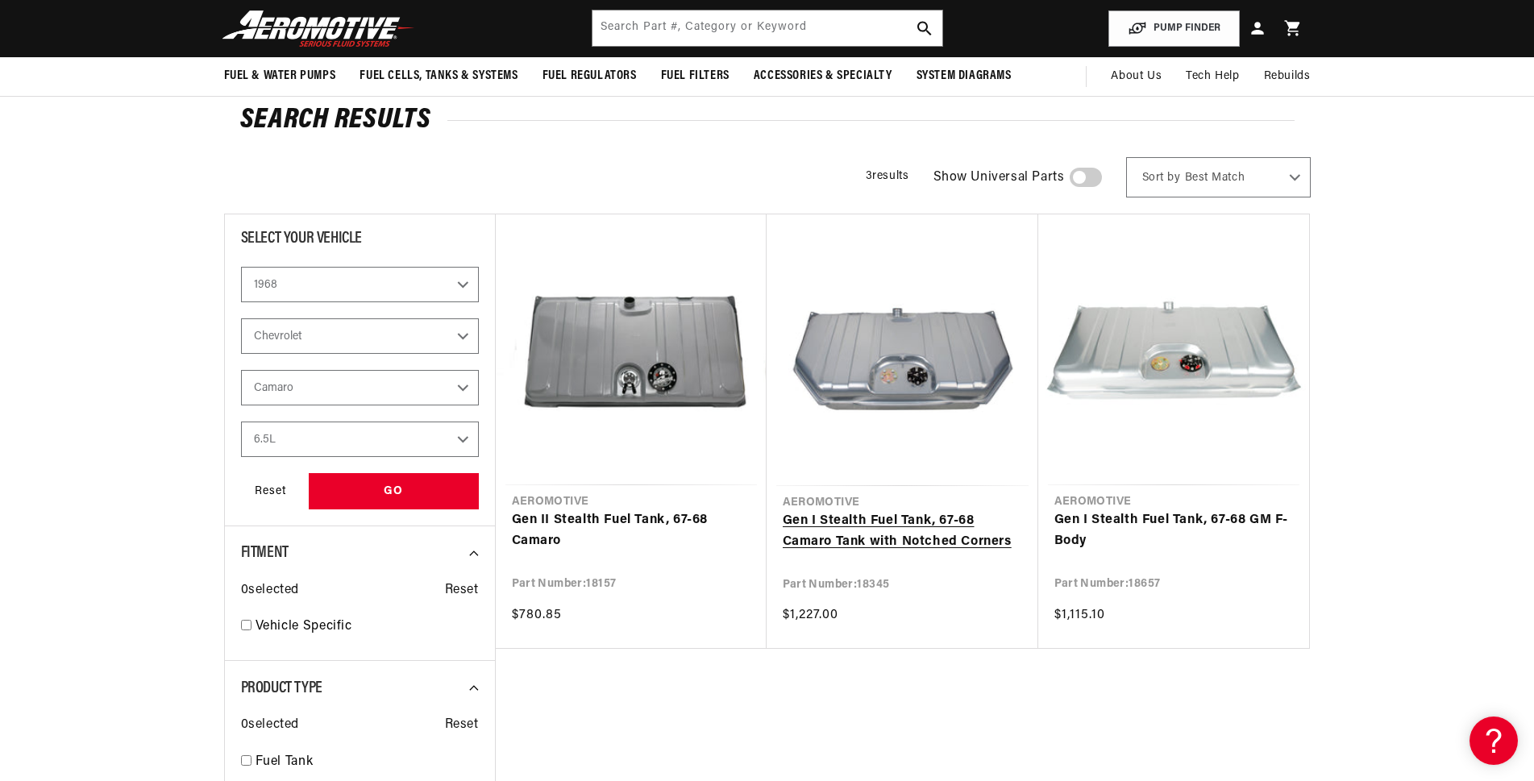
click at [878, 511] on link "Gen I Stealth Fuel Tank, 67-68 Camaro Tank with Notched Corners" at bounding box center [902, 531] width 239 height 41
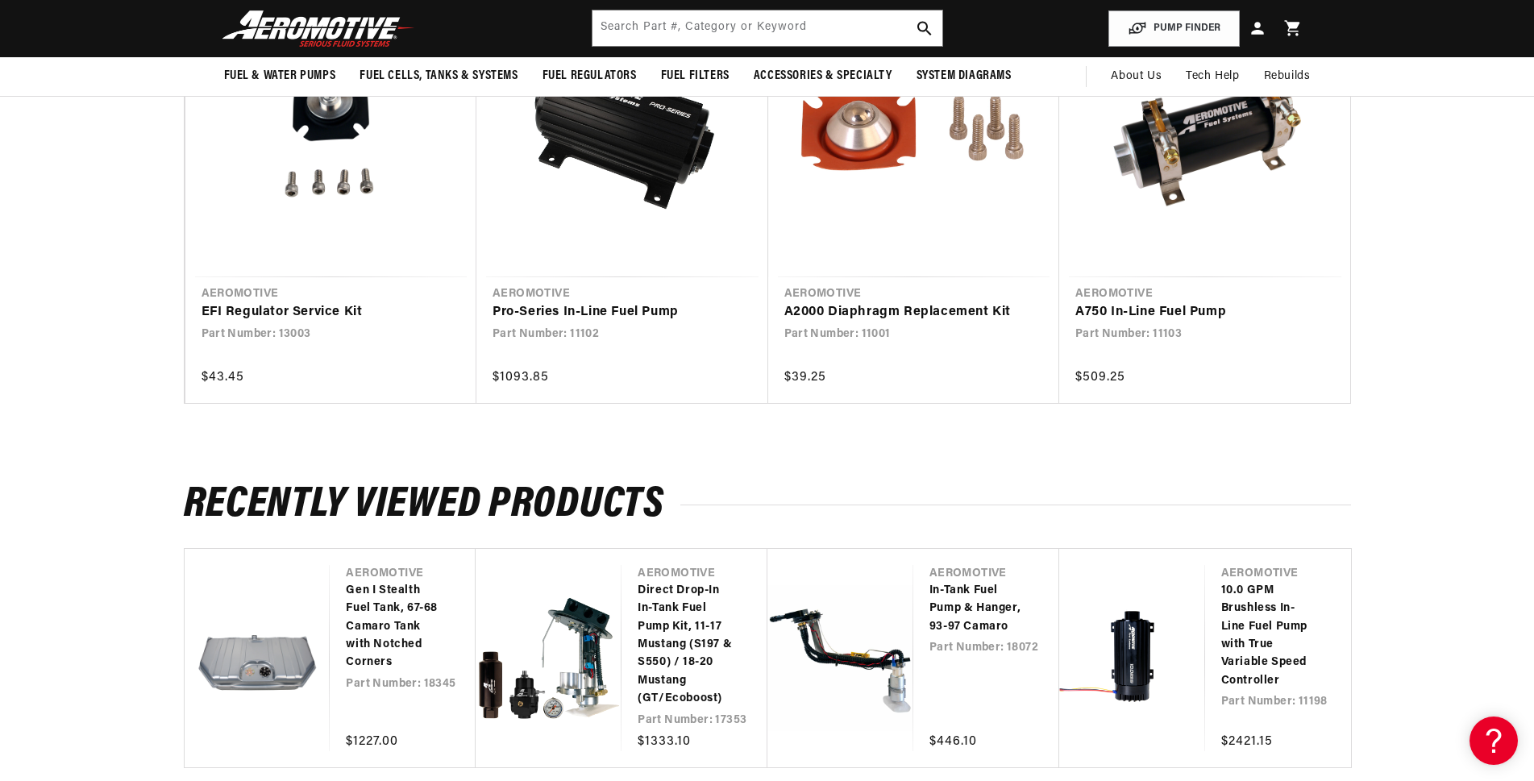
scroll to position [1644, 0]
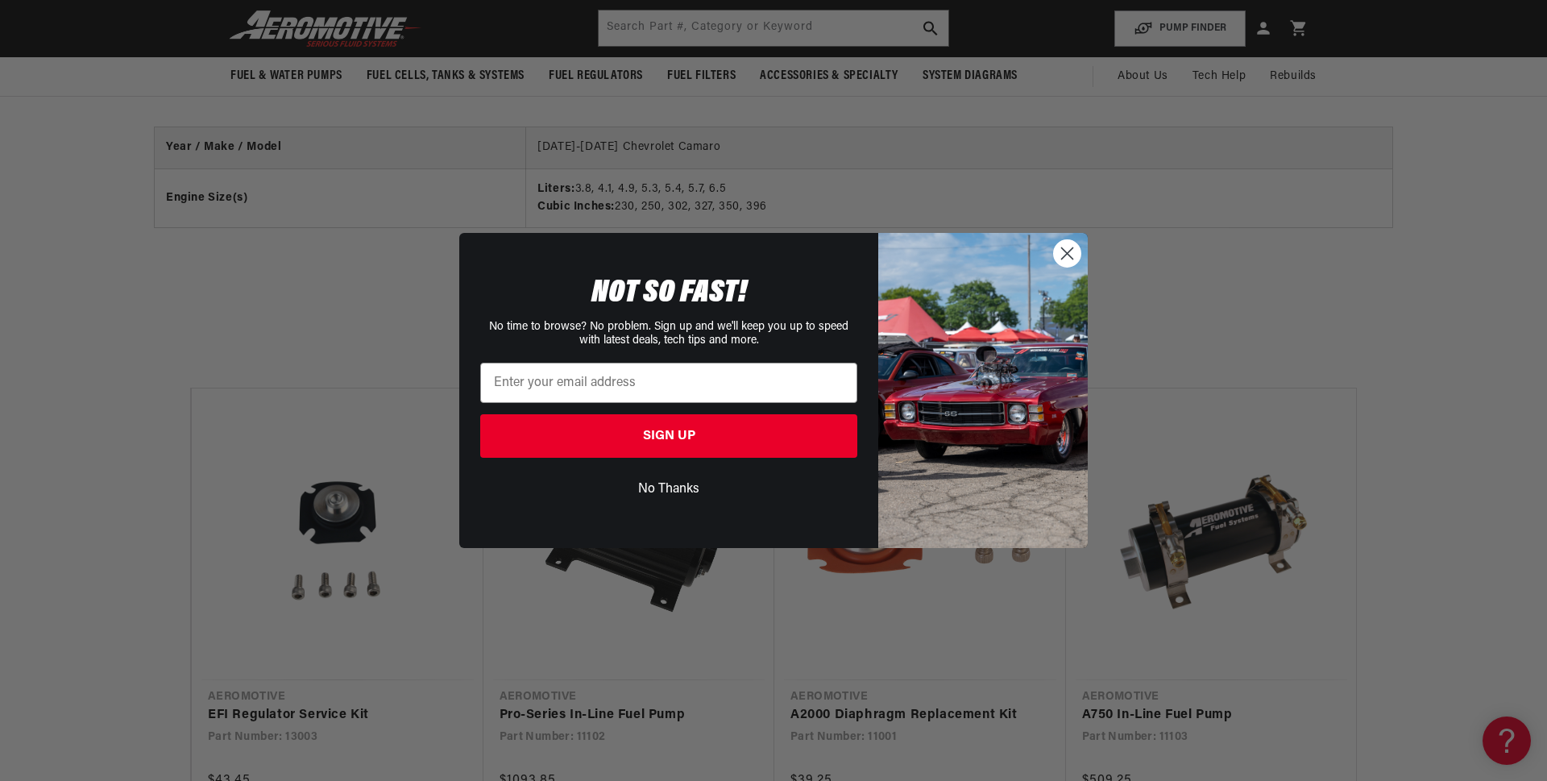
click at [1071, 251] on circle "Close dialog" at bounding box center [1067, 253] width 27 height 27
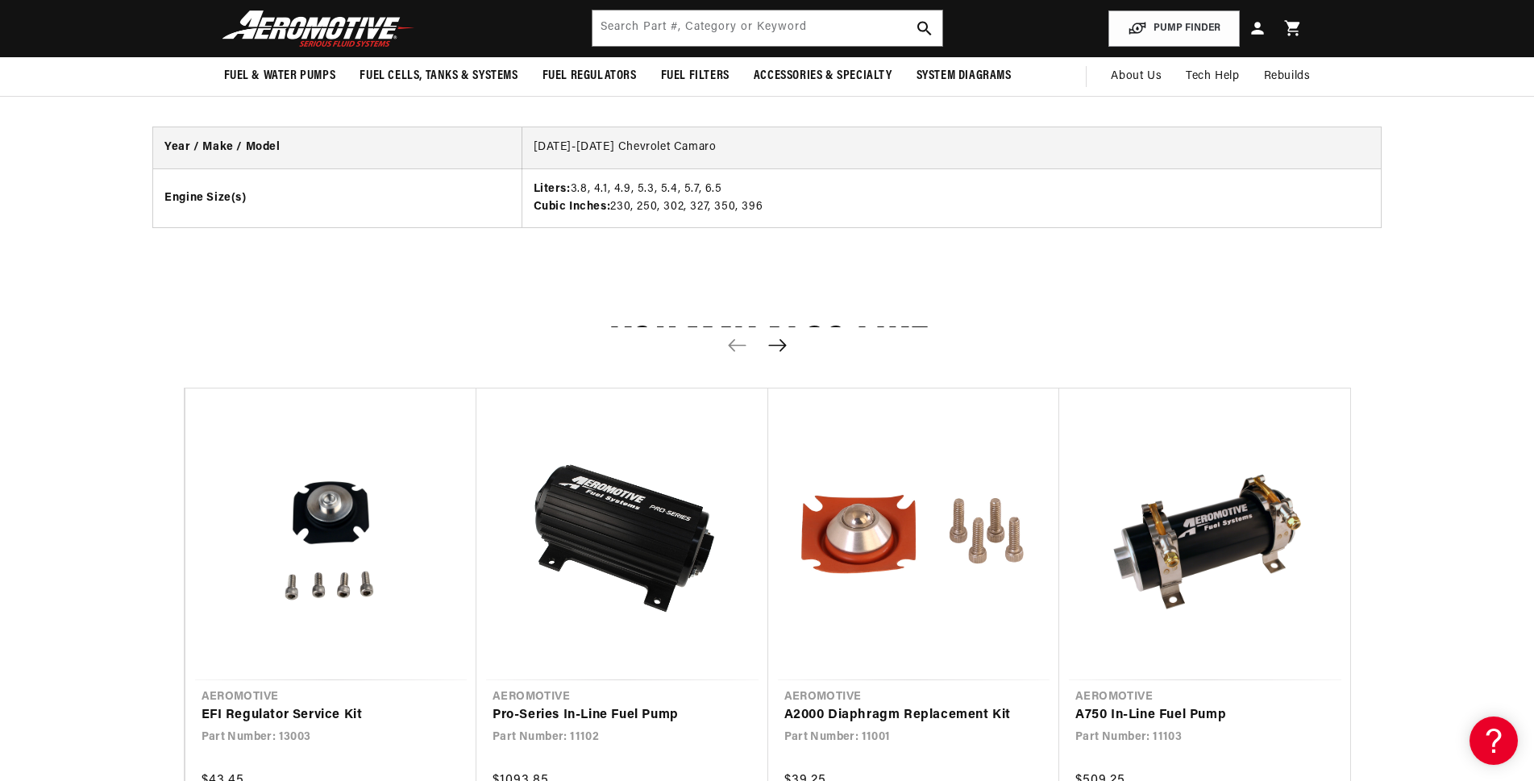
click at [784, 340] on icon "Next slide" at bounding box center [777, 345] width 20 height 14
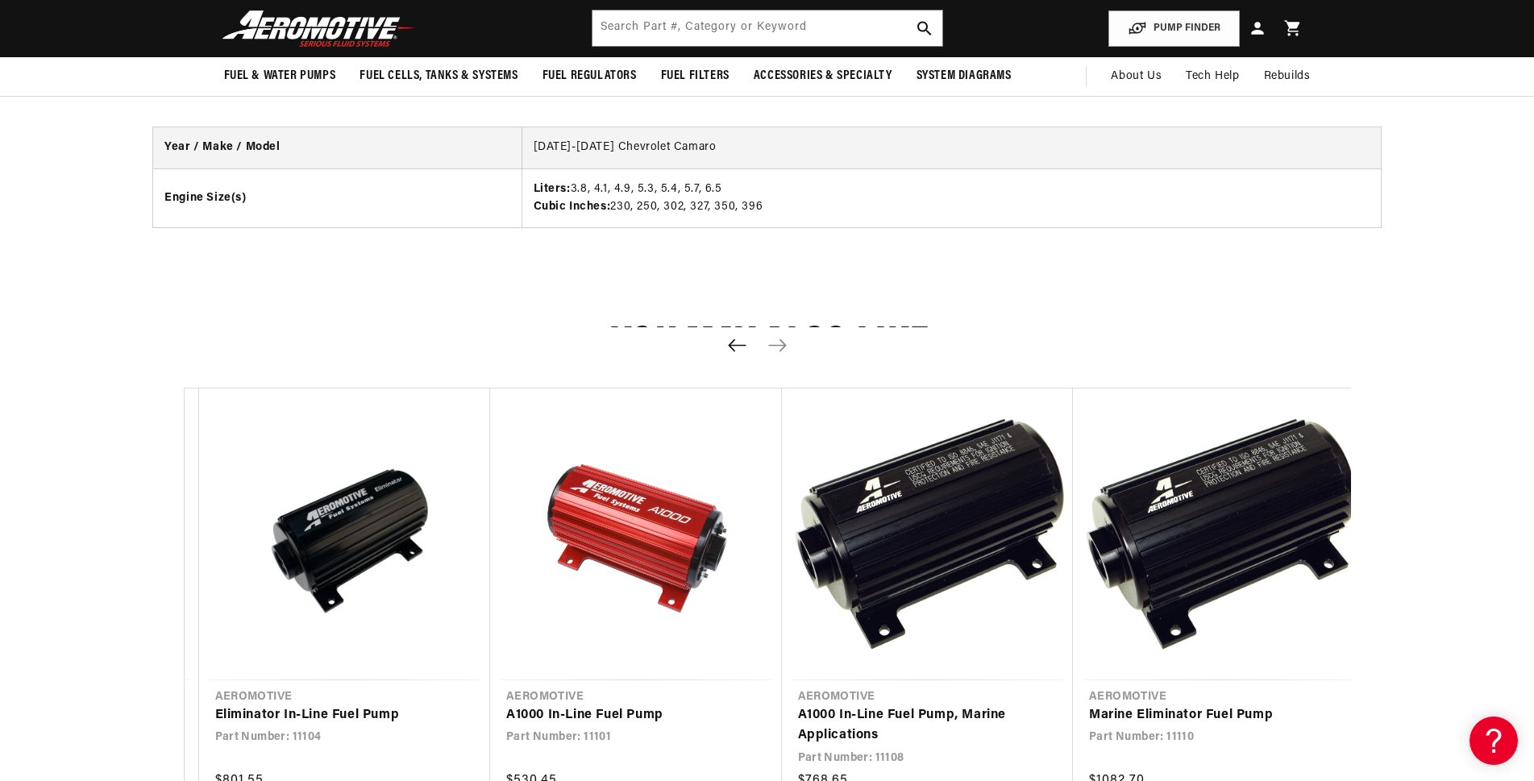
scroll to position [0, 1166]
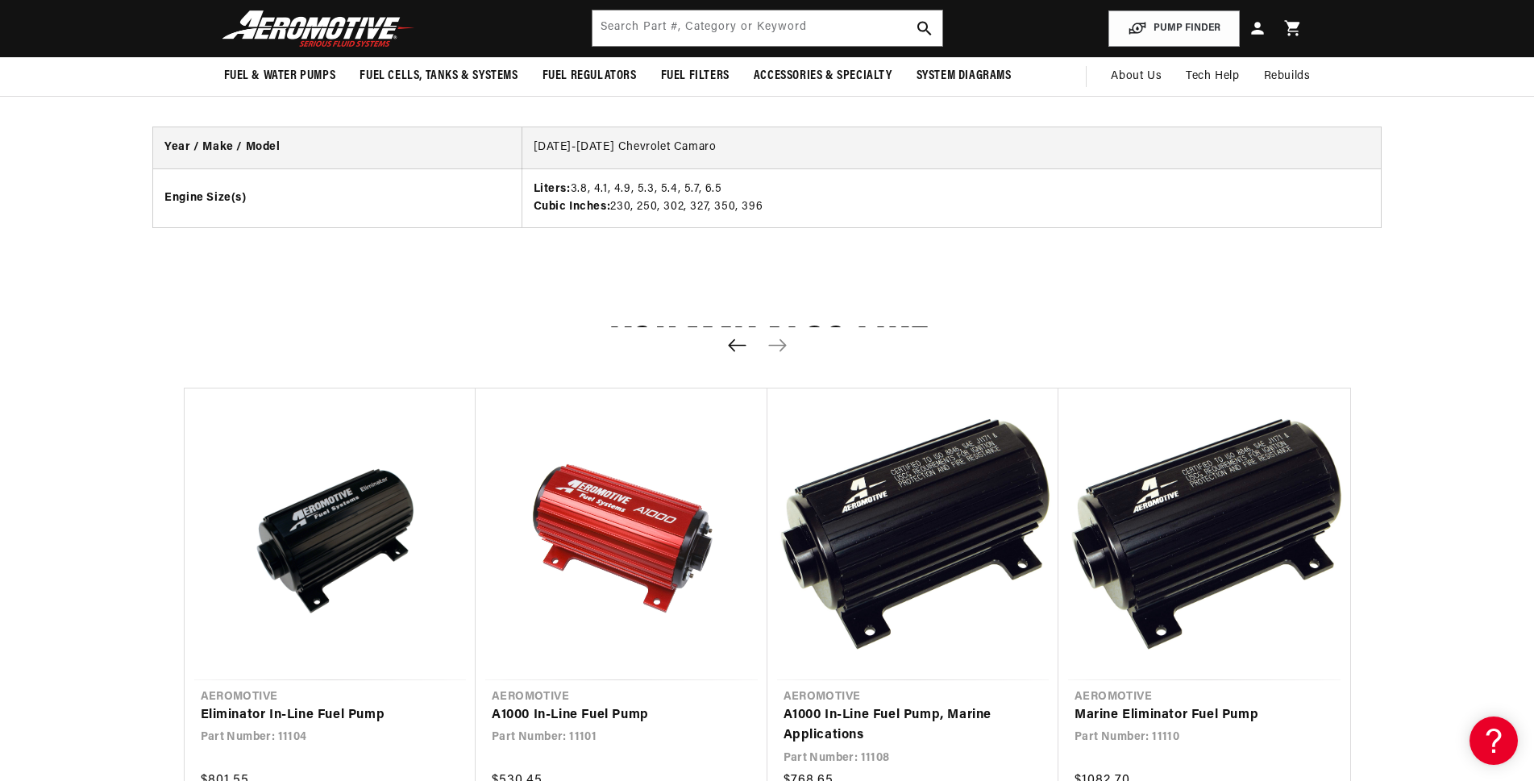
click at [784, 340] on icon "Next slide" at bounding box center [777, 345] width 20 height 14
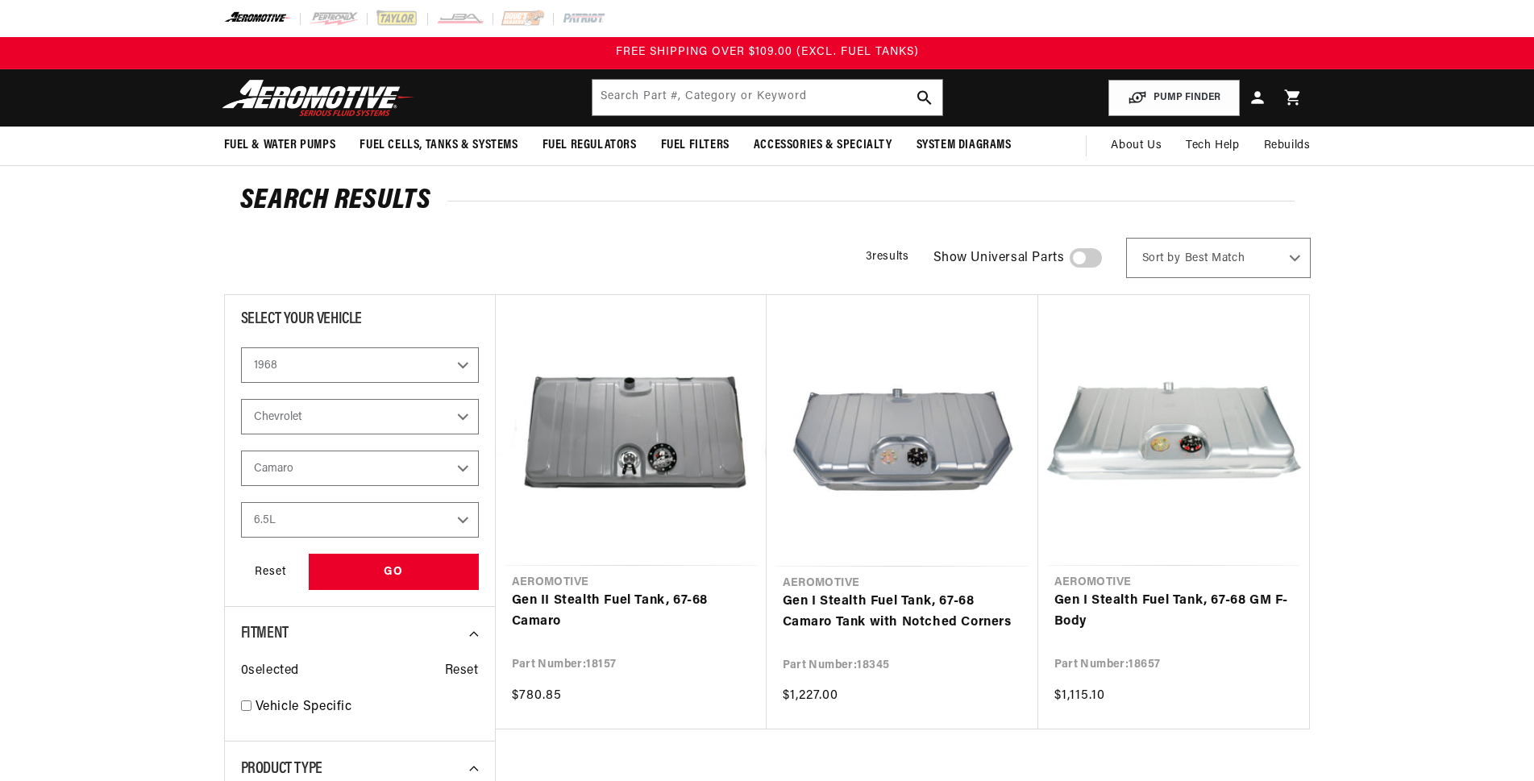
select select "1968"
select select "Chevrolet"
select select "Camaro"
select select "6.5L"
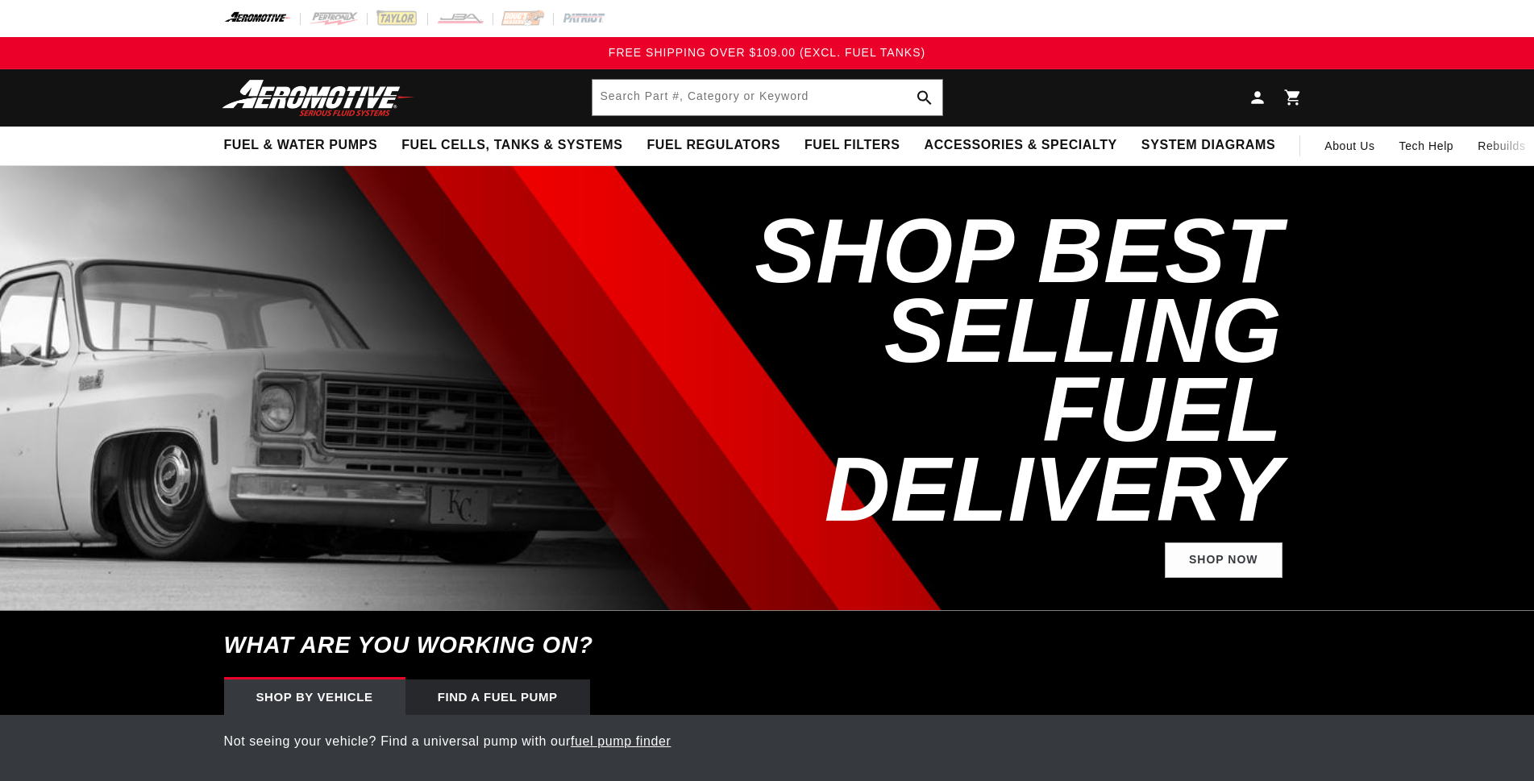
scroll to position [0, 291]
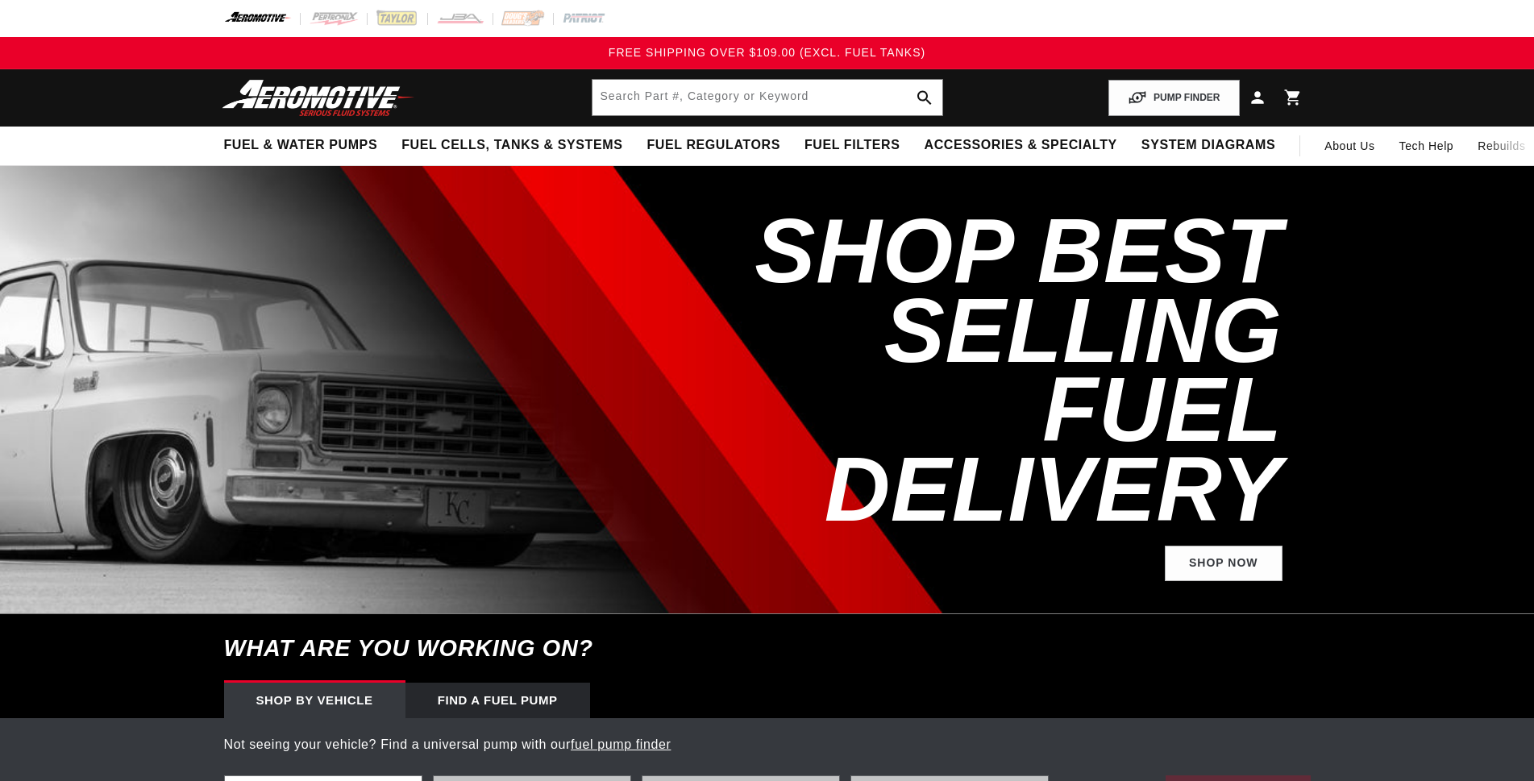
select select "1968"
select select "Chevrolet"
select select "Camaro"
select select "6.5L"
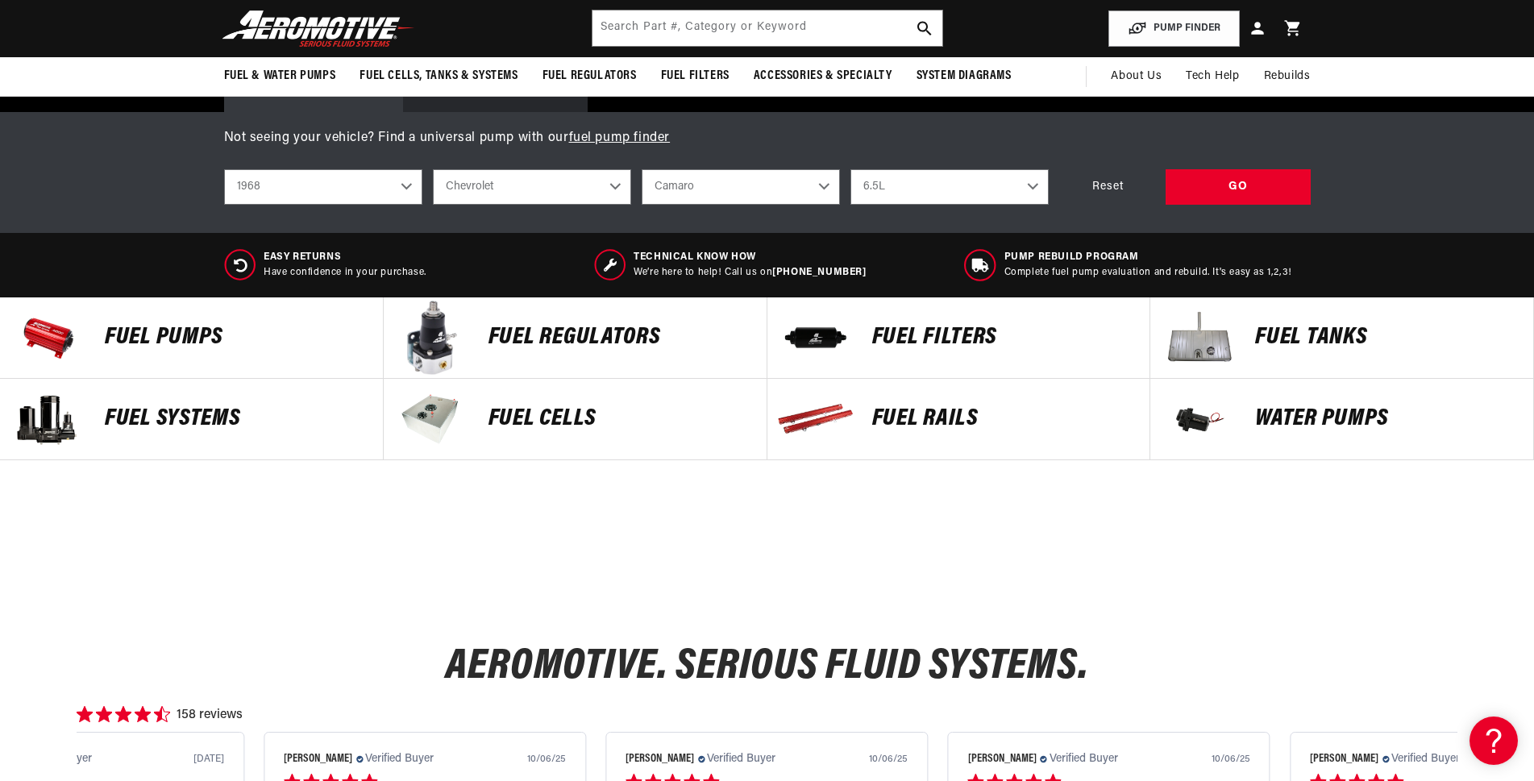
scroll to position [242, 0]
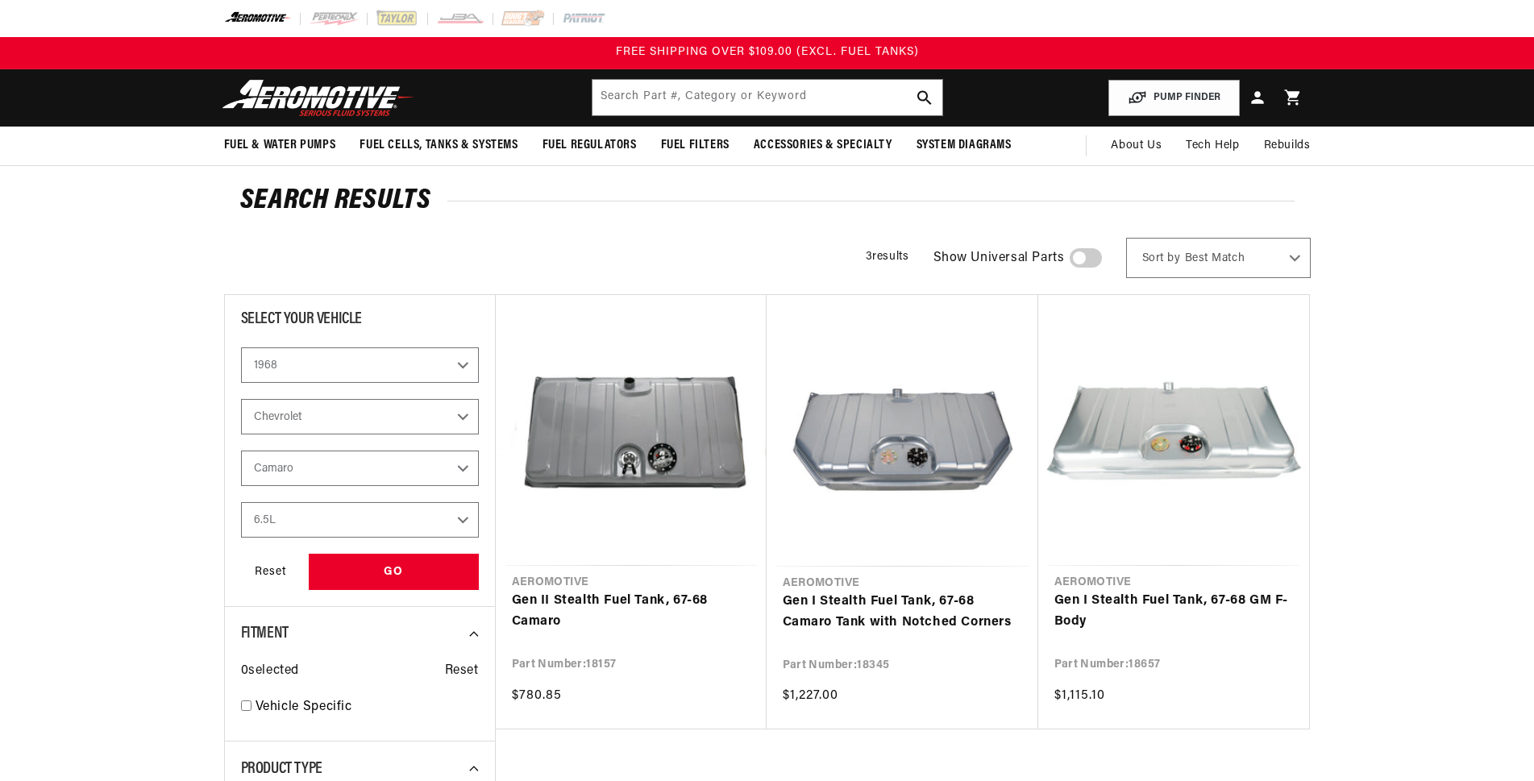
select select "1968"
select select "Chevrolet"
select select "Camaro"
select select "6.5L"
click at [889, 592] on link "Gen I Stealth Fuel Tank, 67-68 Camaro Tank with Notched Corners" at bounding box center [902, 612] width 239 height 41
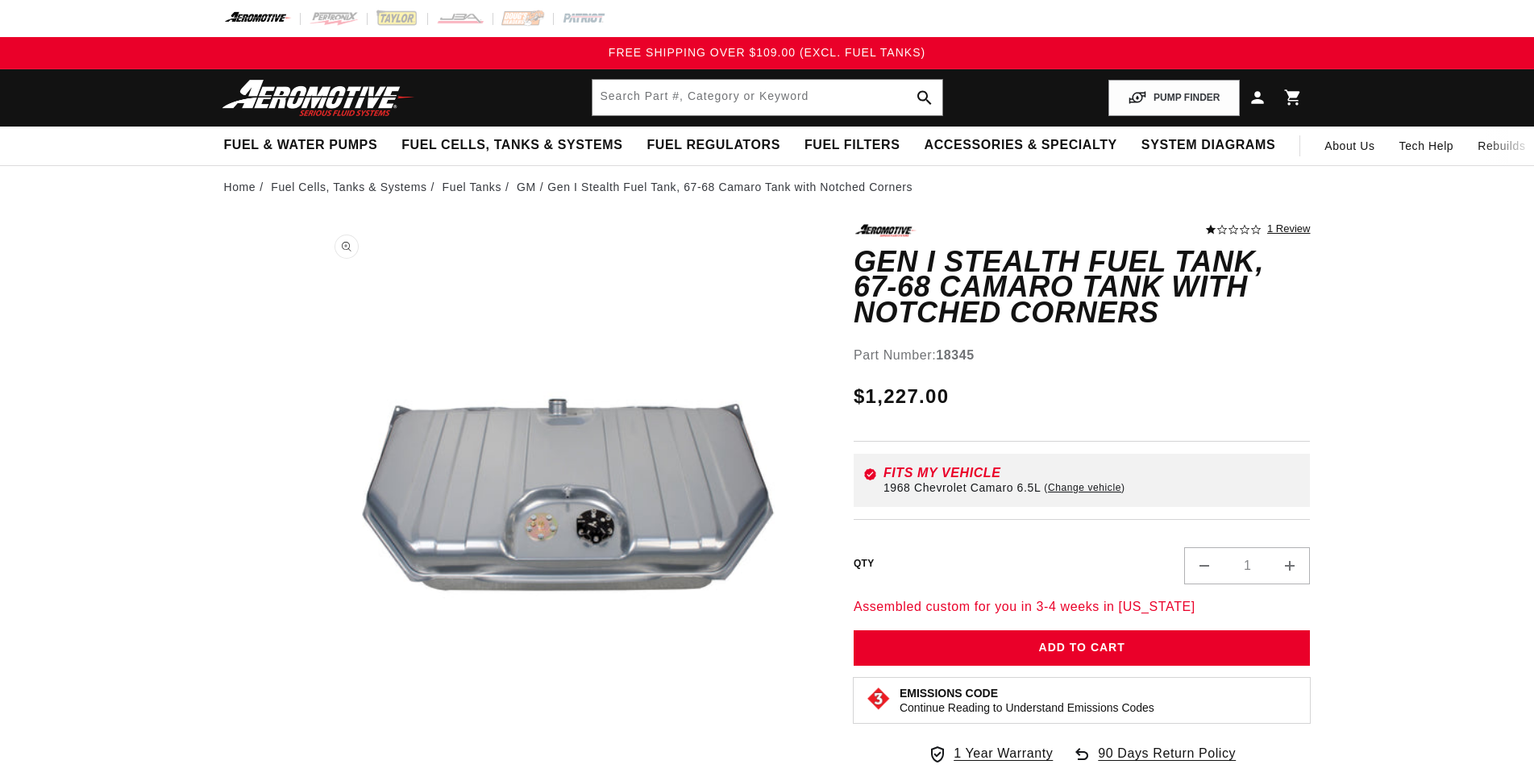
click at [313, 733] on button "Open media 1 in modal" at bounding box center [313, 733] width 0 height 0
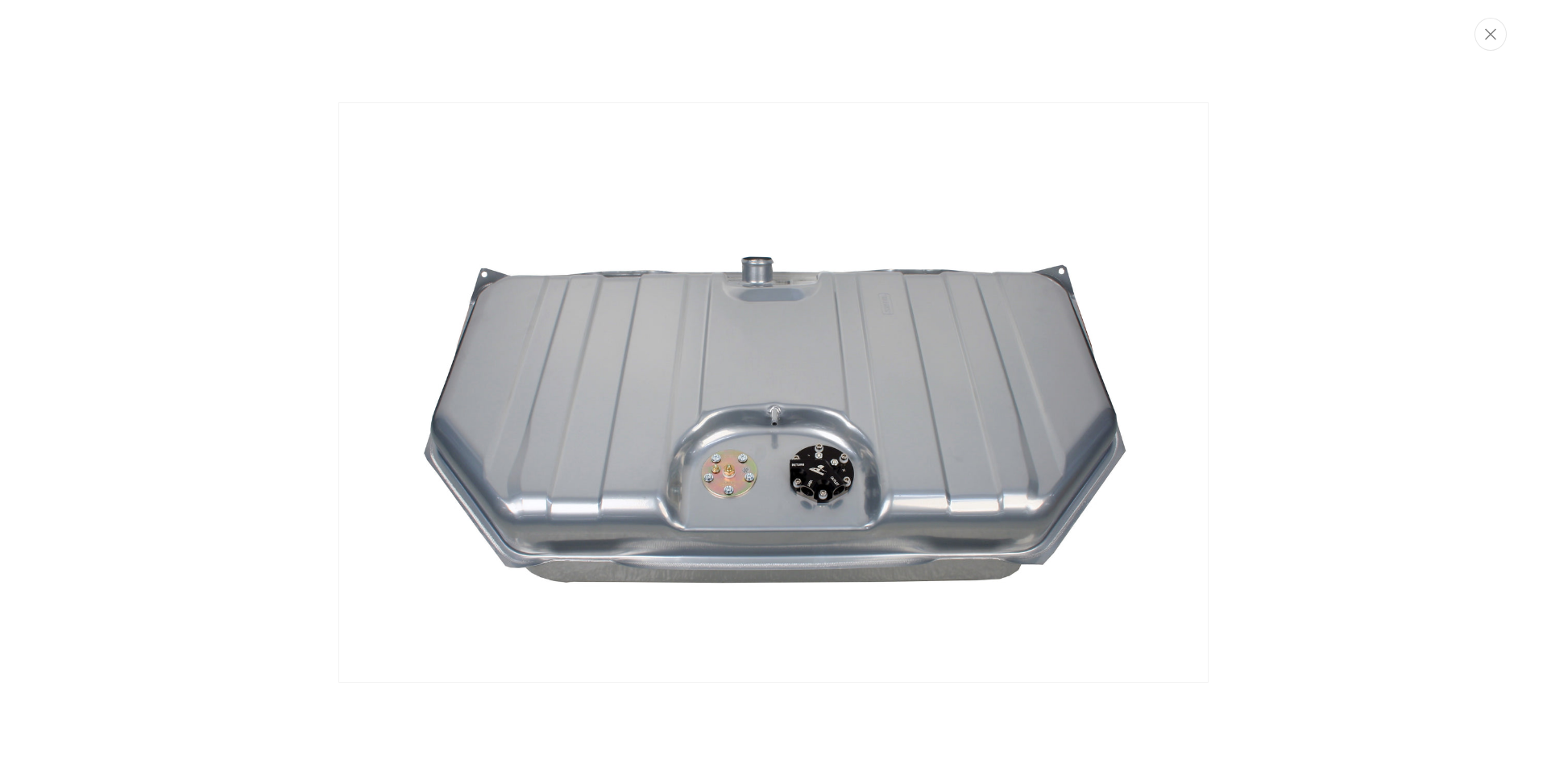
click at [774, 428] on img "Media gallery" at bounding box center [773, 392] width 870 height 581
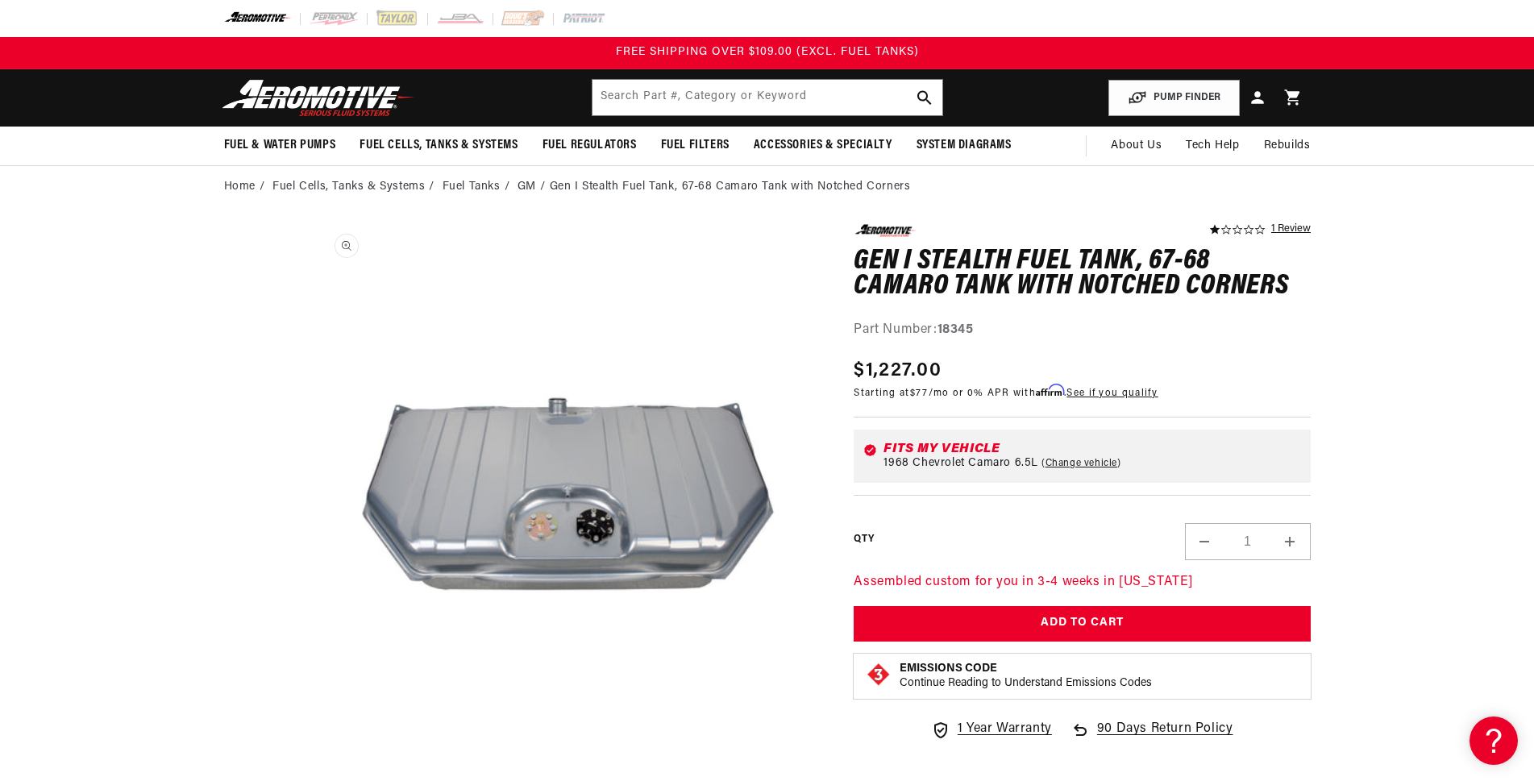
click at [313, 733] on button "Open media 1 in modal" at bounding box center [313, 733] width 0 height 0
